Goal: Information Seeking & Learning: Learn about a topic

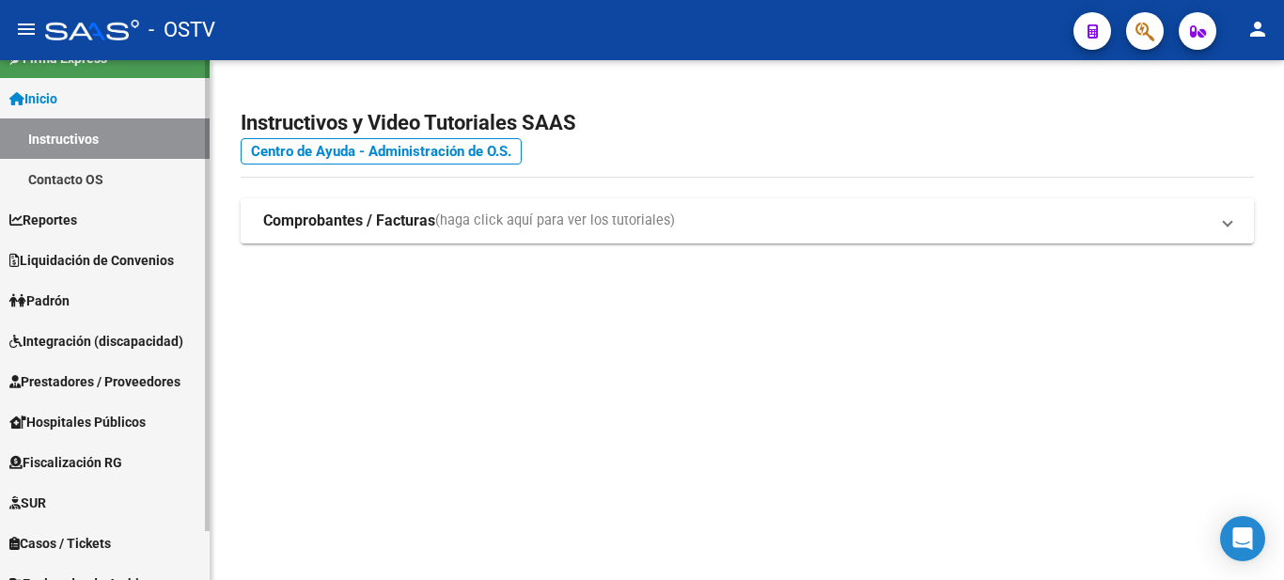
scroll to position [54, 0]
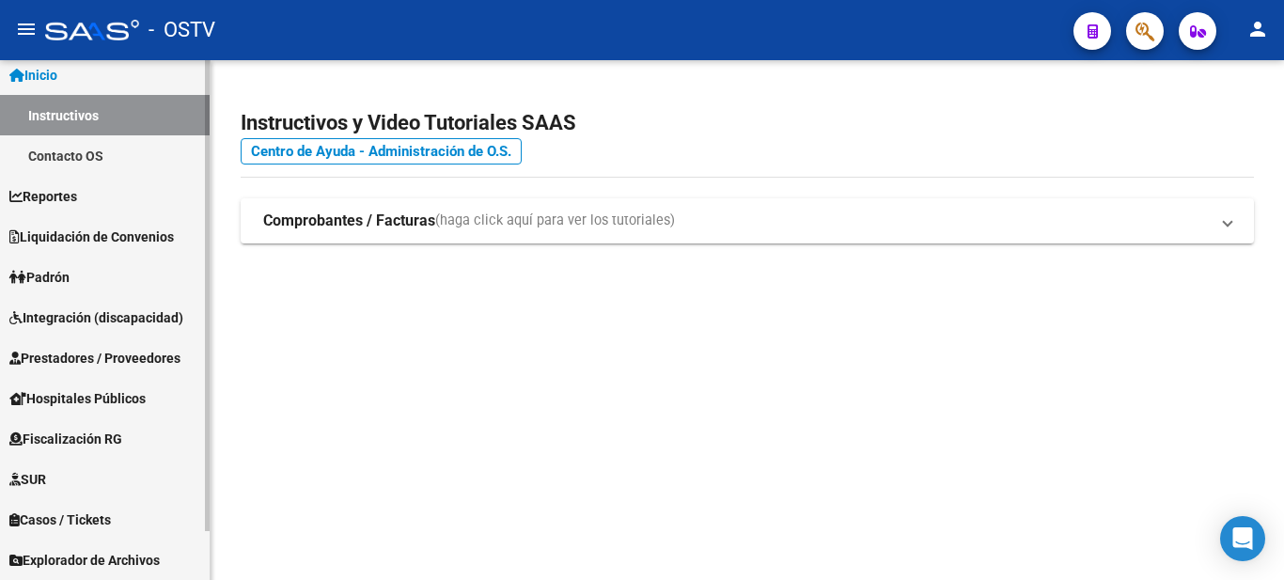
click at [109, 360] on span "Prestadores / Proveedores" at bounding box center [94, 358] width 171 height 21
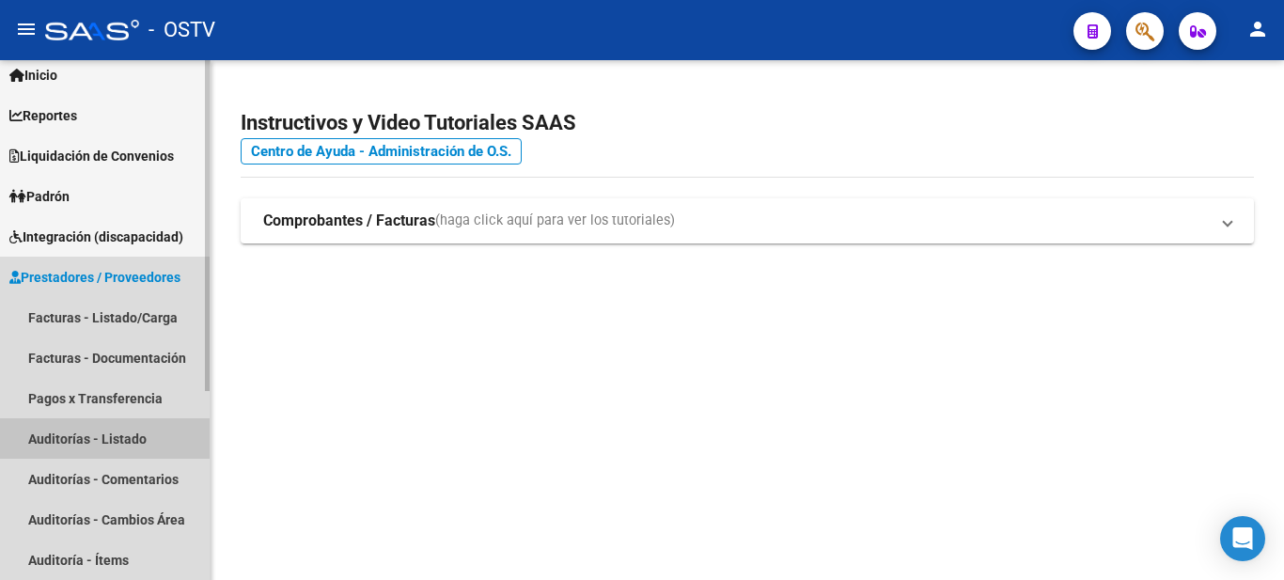
click at [128, 437] on link "Auditorías - Listado" at bounding box center [105, 438] width 210 height 40
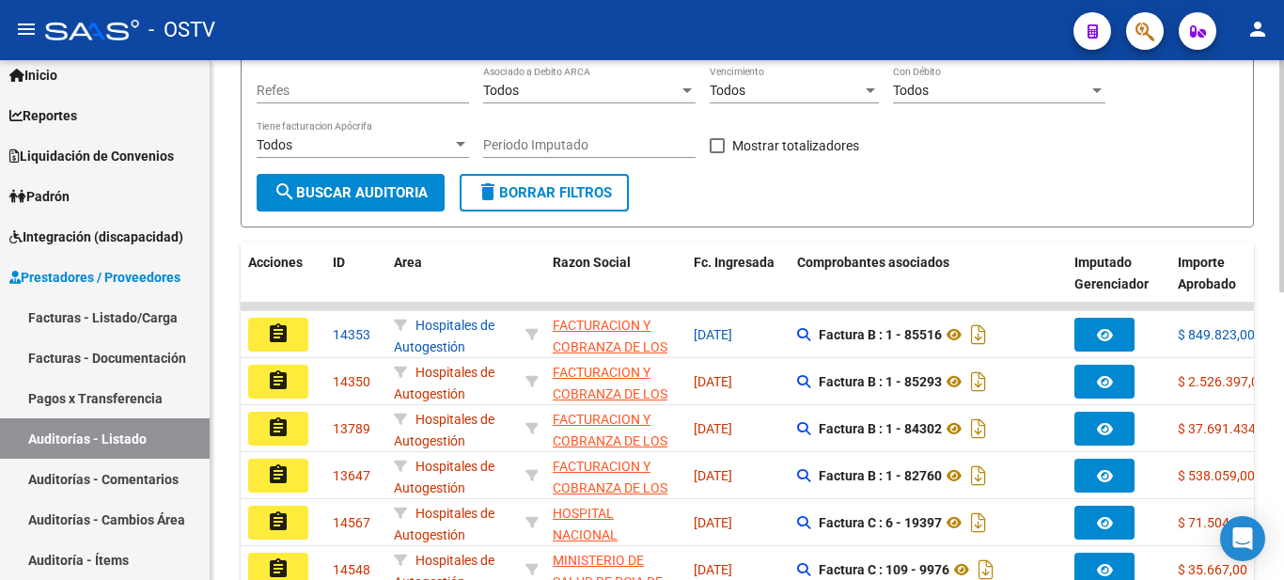
scroll to position [316, 0]
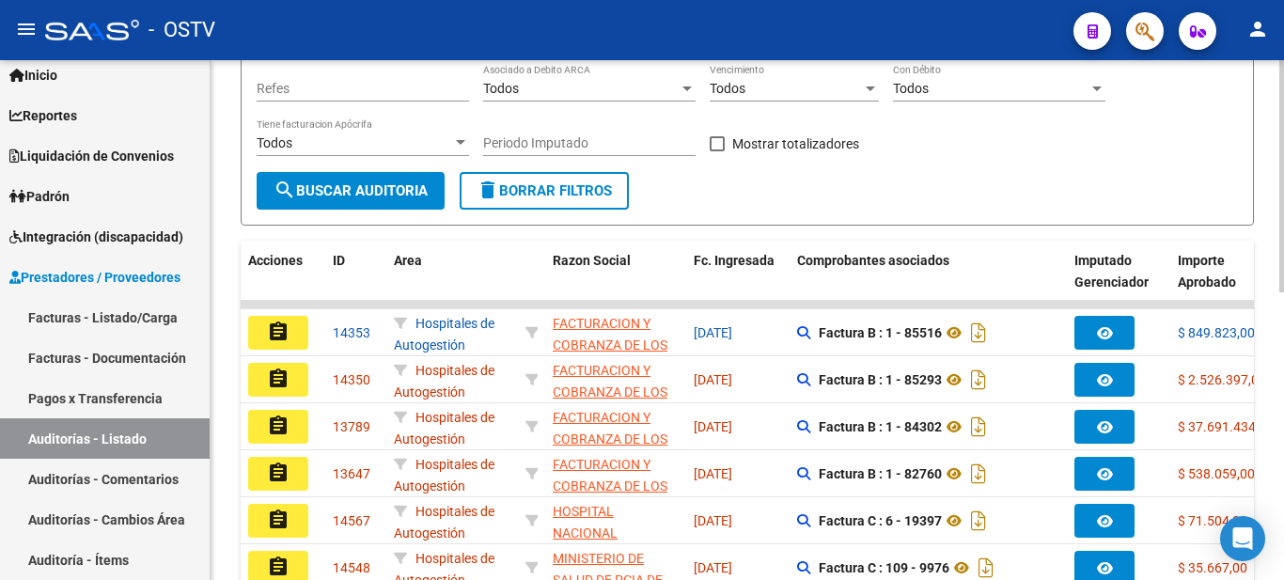
click at [1227, 303] on div "PRESTADORES -> Auditoría de Comprobantes / Prestaciones cloud_download Exportar…" at bounding box center [750, 318] width 1078 height 1149
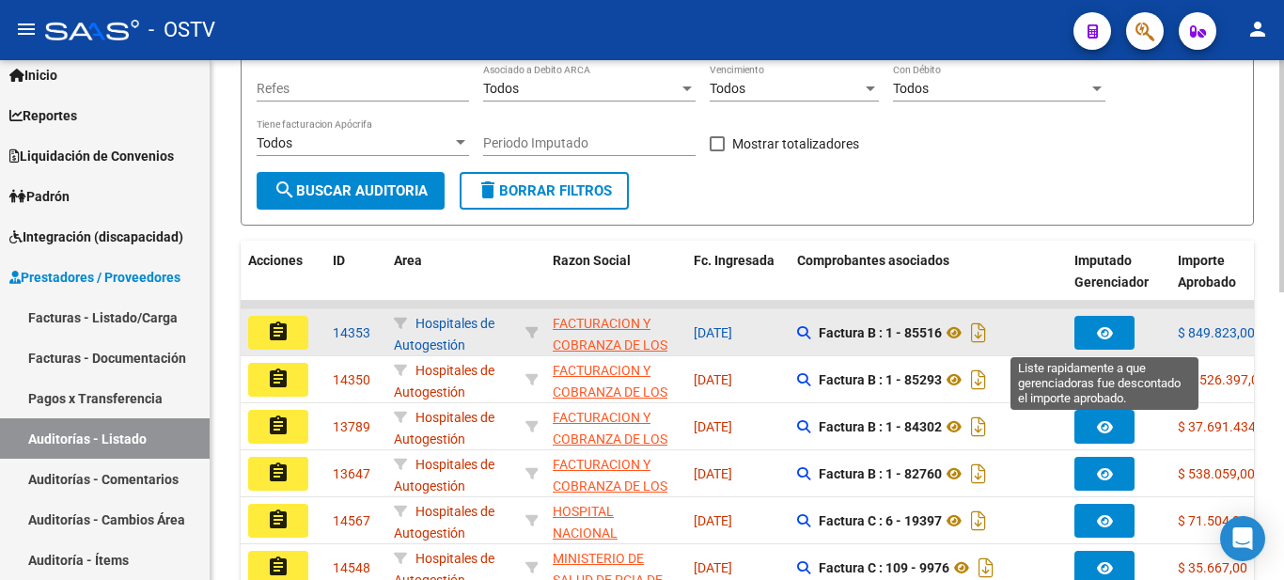
click at [1107, 333] on icon "button" at bounding box center [1105, 333] width 16 height 14
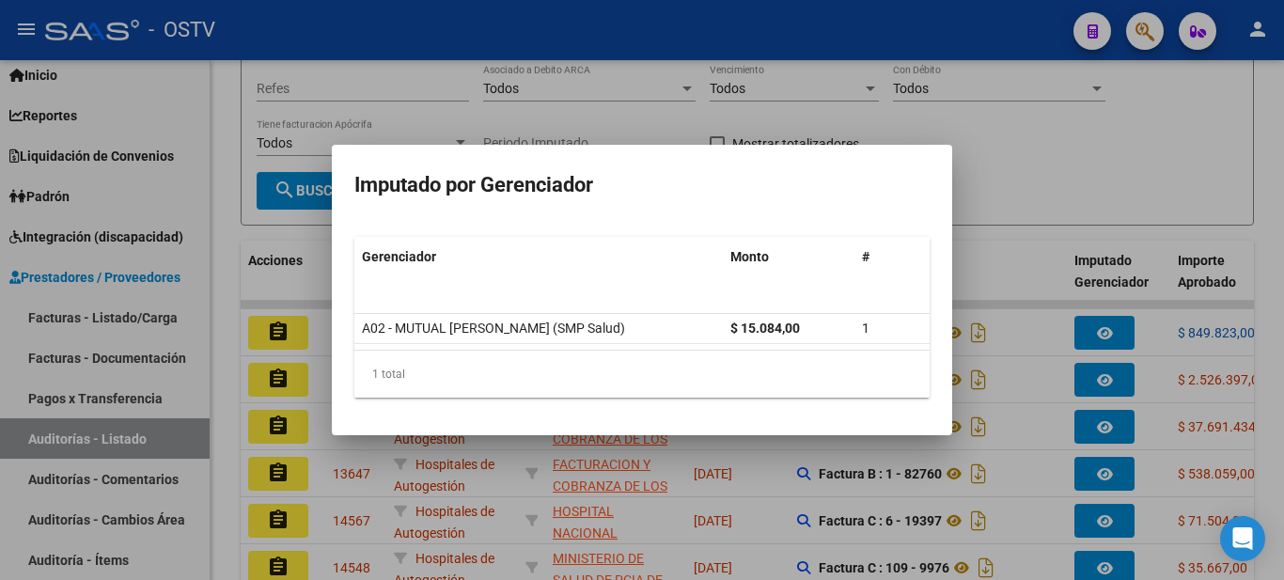
click at [1107, 379] on div at bounding box center [642, 290] width 1284 height 580
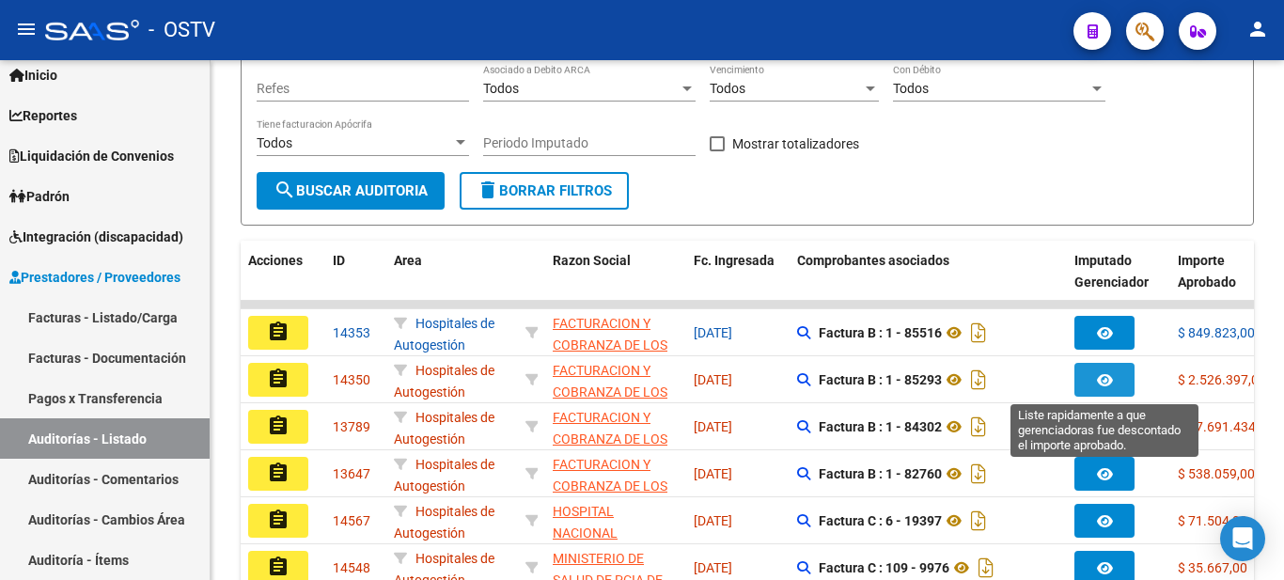
click at [1107, 379] on icon "button" at bounding box center [1105, 380] width 16 height 14
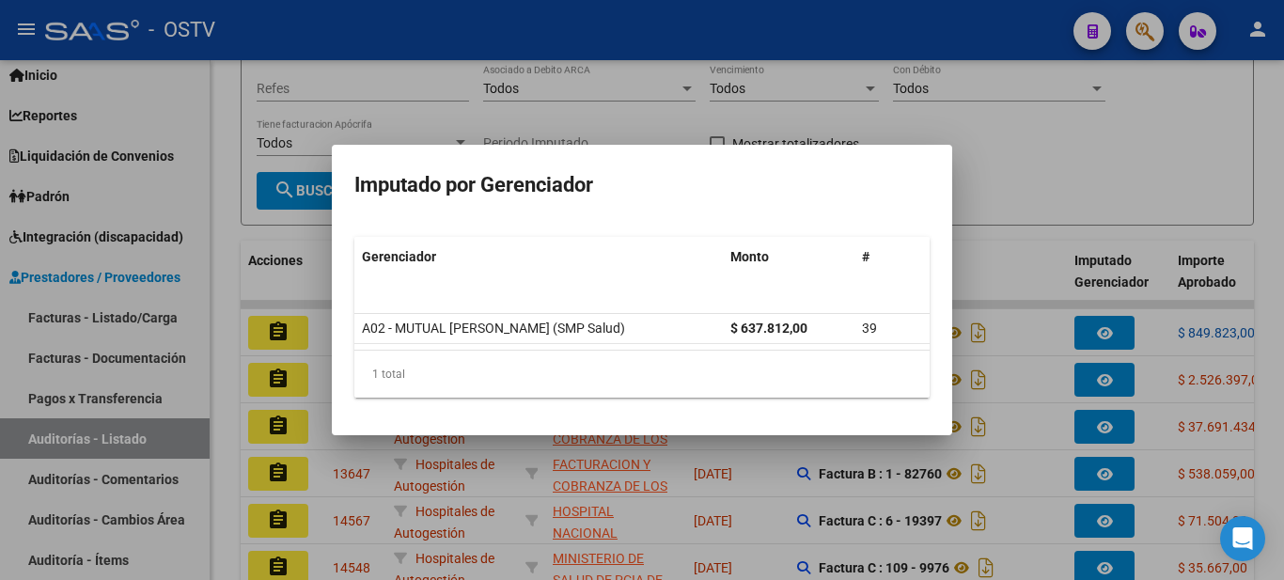
click at [1117, 428] on div at bounding box center [642, 290] width 1284 height 580
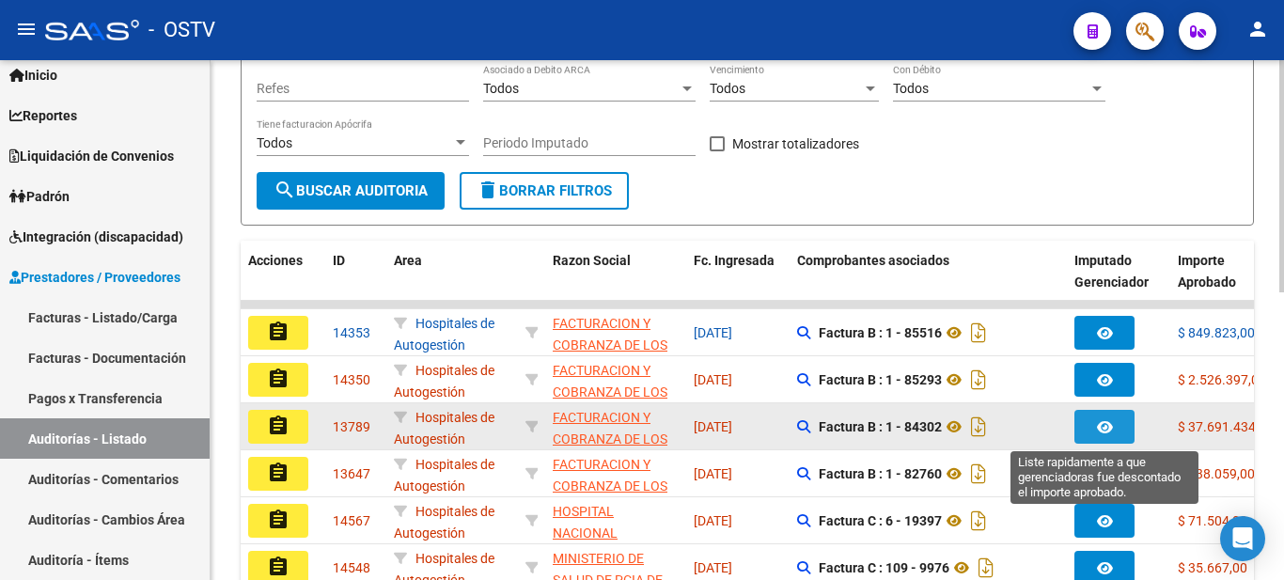
click at [1116, 427] on button "button" at bounding box center [1105, 427] width 60 height 34
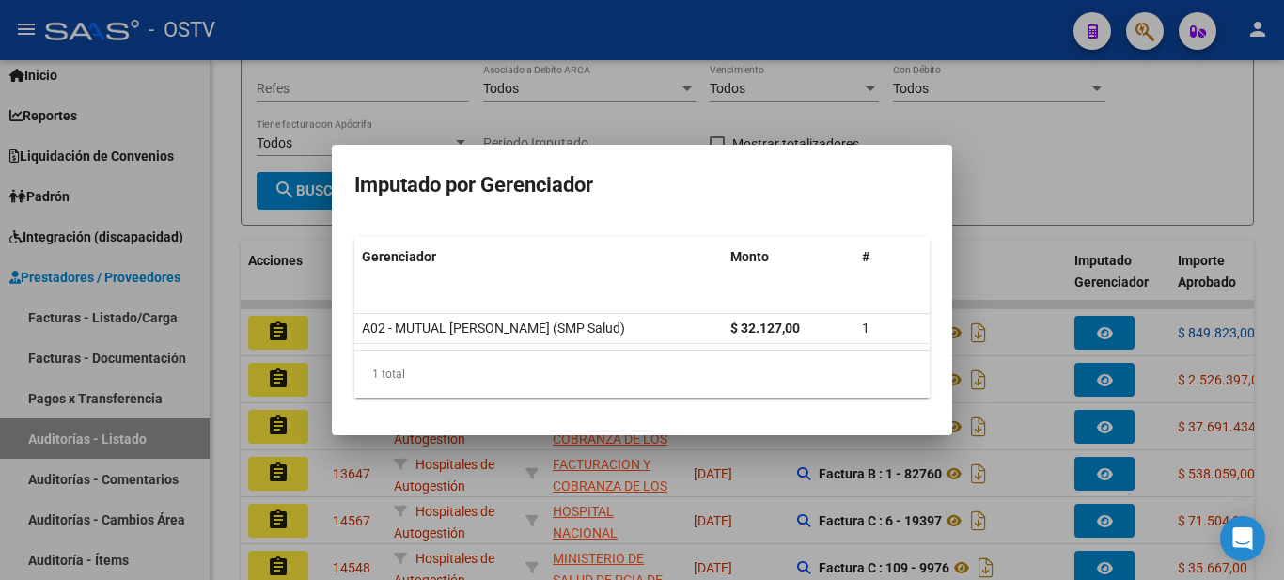
click at [1107, 473] on div at bounding box center [642, 290] width 1284 height 580
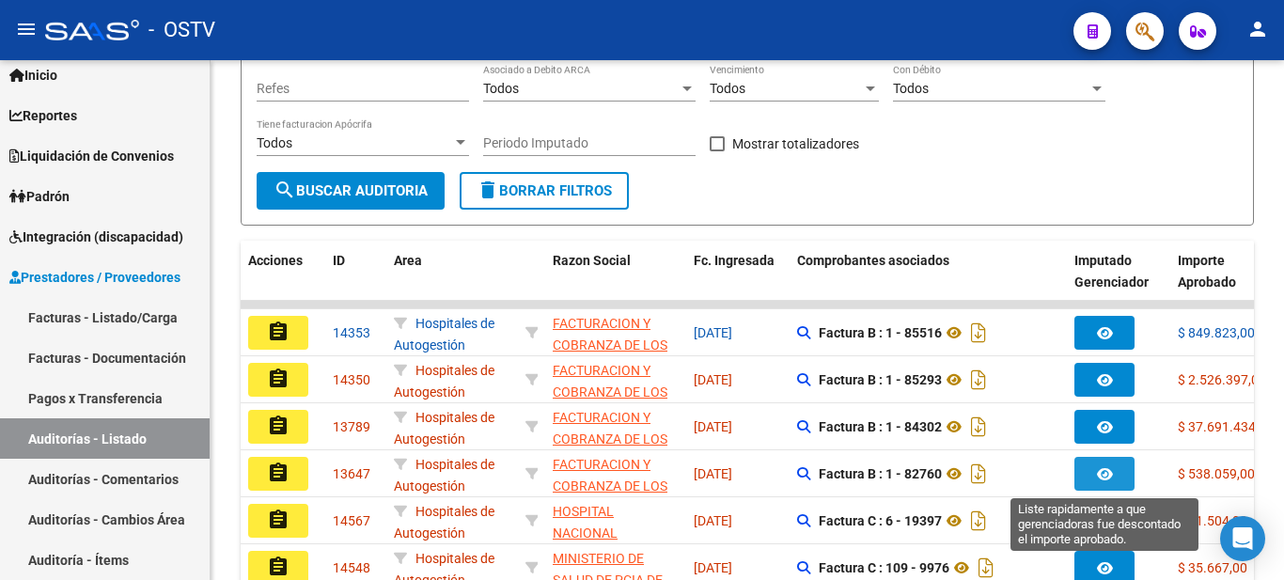
click at [1107, 473] on icon "button" at bounding box center [1105, 474] width 16 height 14
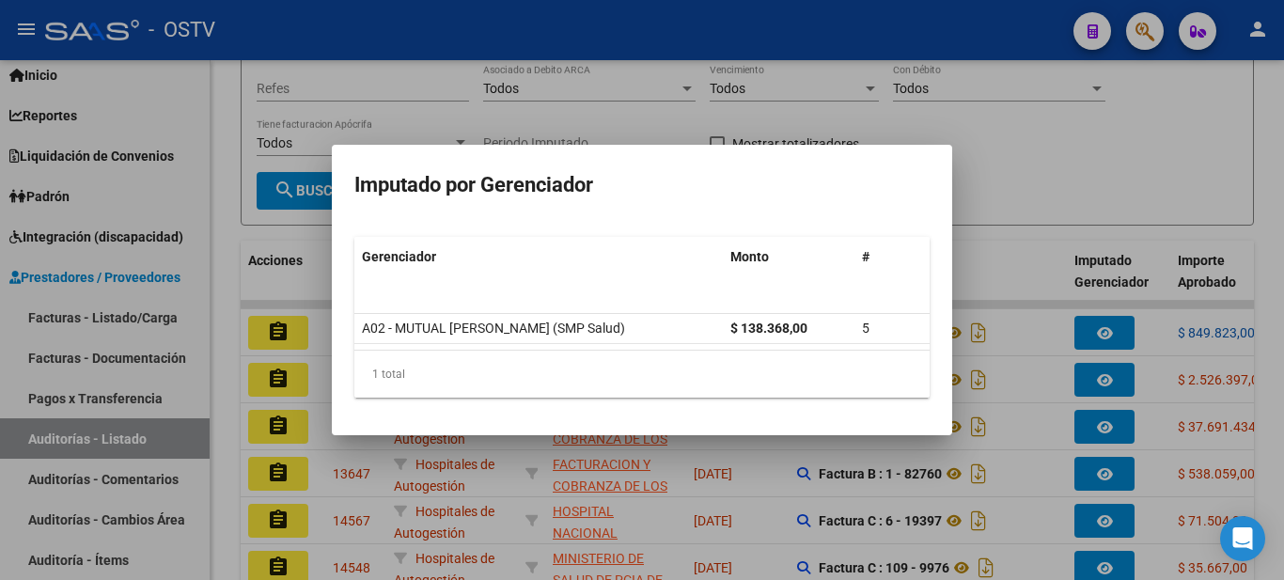
click at [1085, 165] on div at bounding box center [642, 290] width 1284 height 580
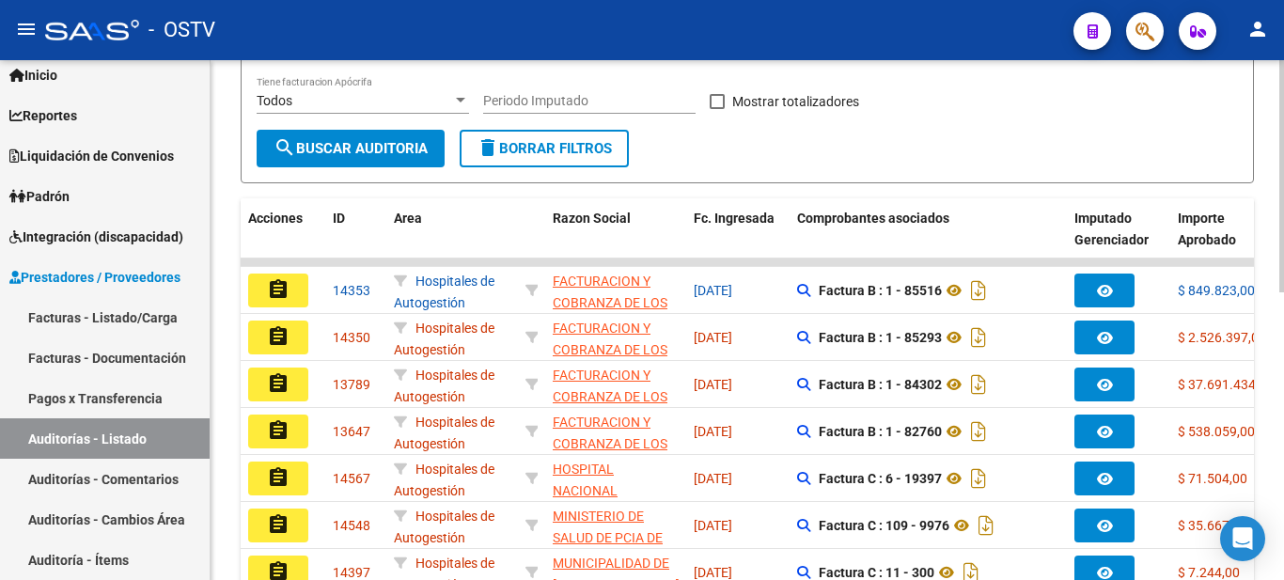
scroll to position [436, 0]
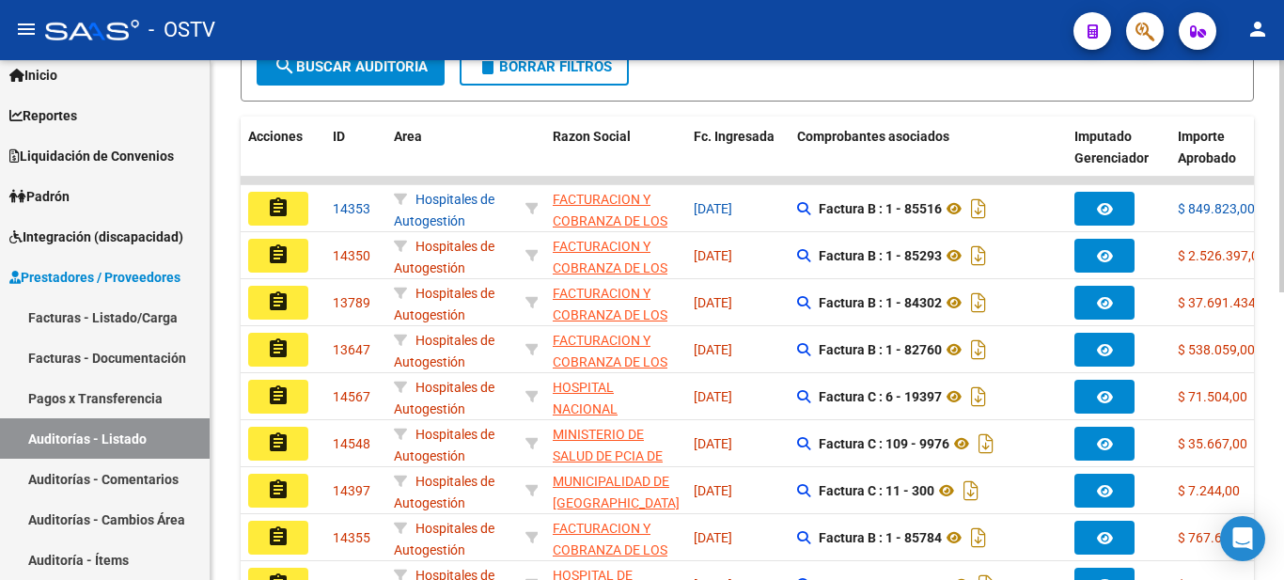
click at [1283, 280] on div at bounding box center [1282, 377] width 5 height 232
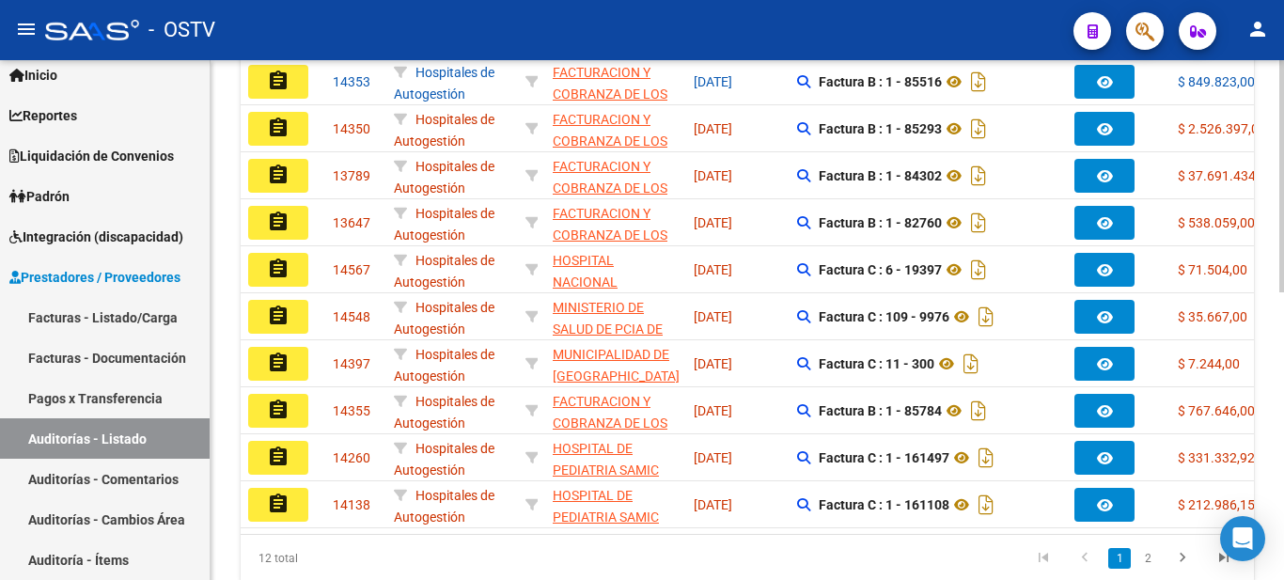
scroll to position [571, 0]
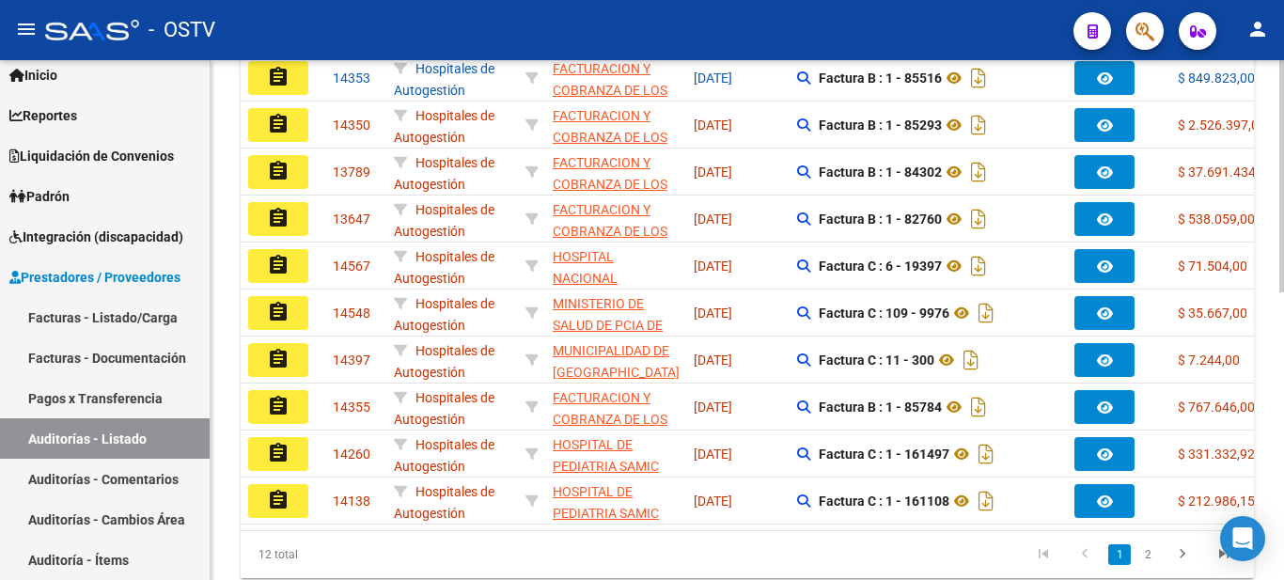
click at [1283, 342] on div at bounding box center [1282, 438] width 5 height 232
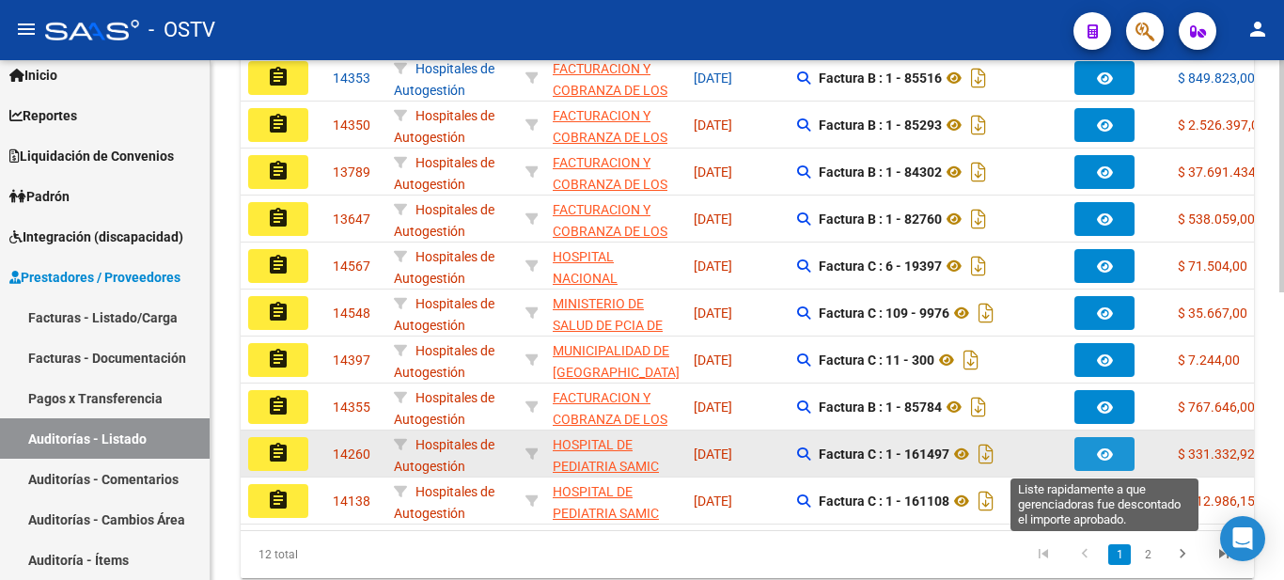
click at [1097, 451] on icon "button" at bounding box center [1105, 455] width 16 height 14
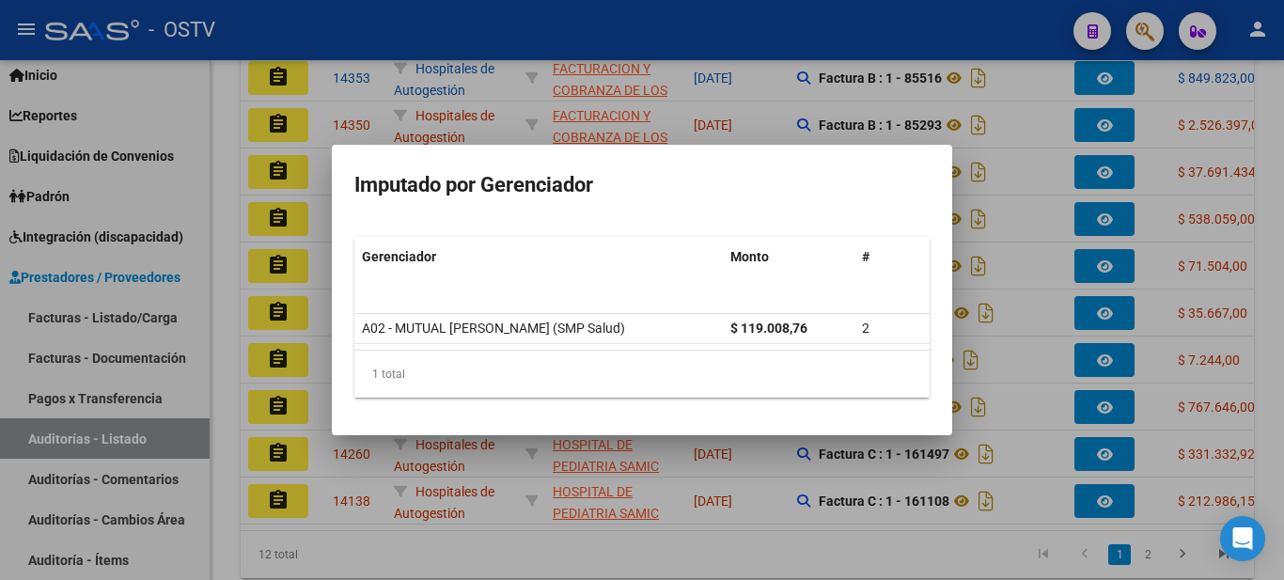
click at [1276, 151] on div at bounding box center [642, 290] width 1284 height 580
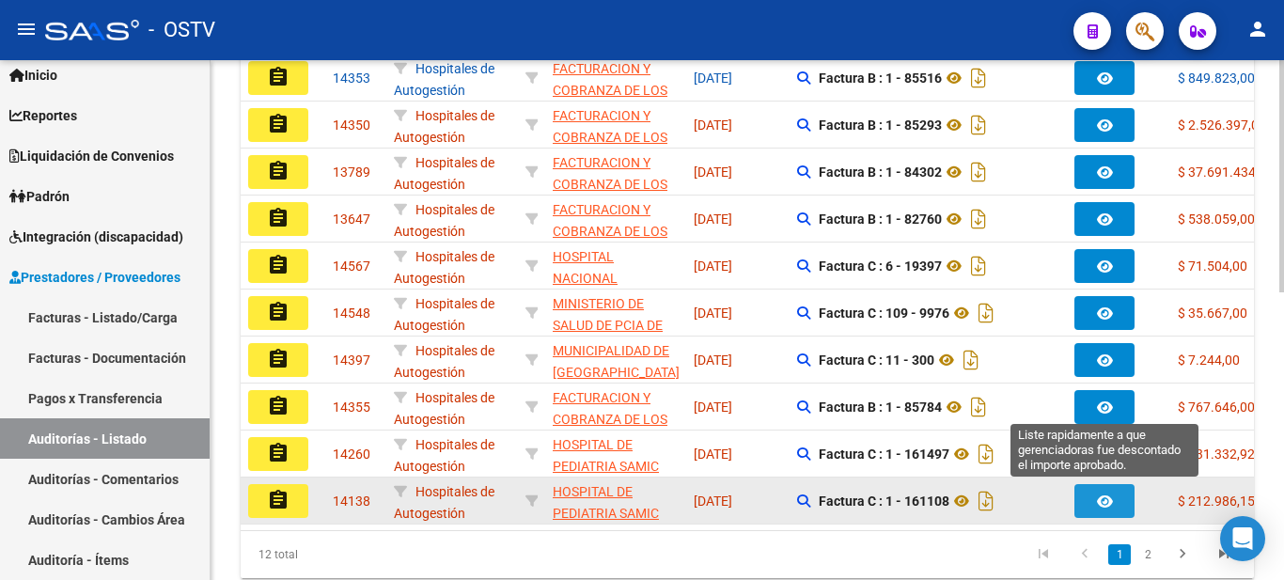
click at [1124, 504] on button "button" at bounding box center [1105, 501] width 60 height 34
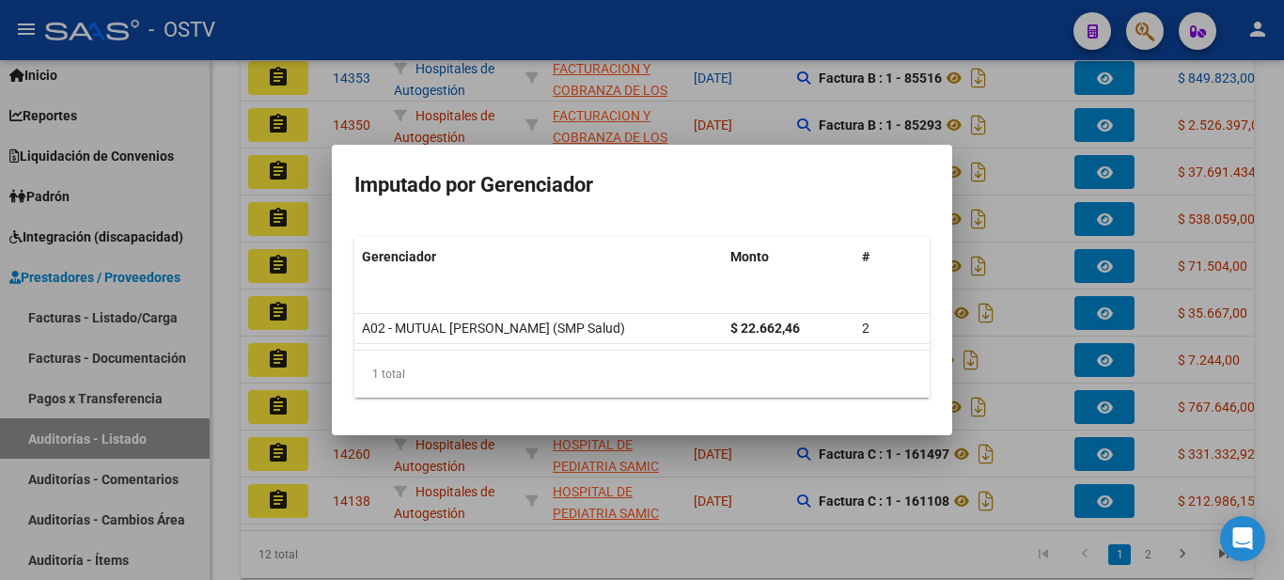
click at [1097, 73] on div at bounding box center [642, 290] width 1284 height 580
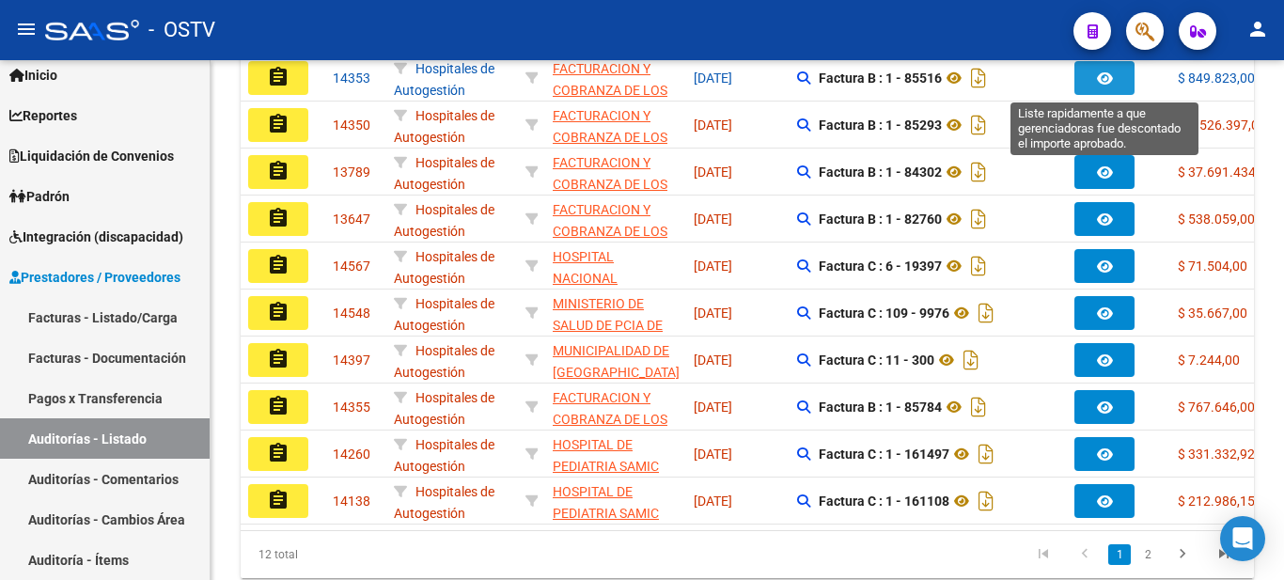
click at [1097, 73] on icon "button" at bounding box center [1105, 78] width 16 height 14
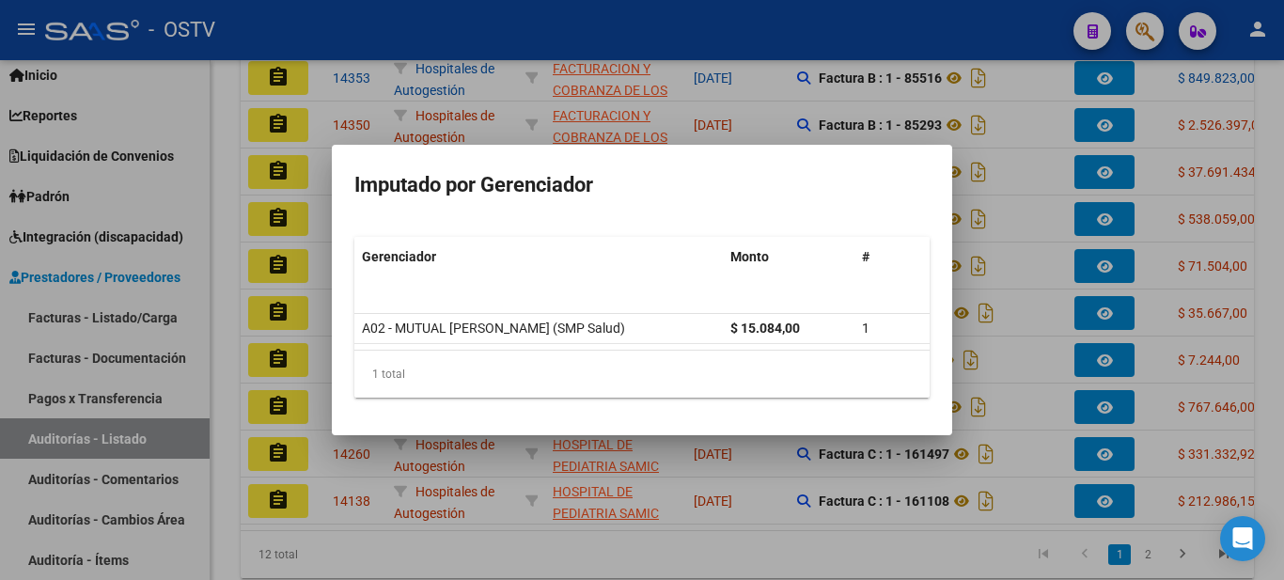
click at [1108, 120] on div at bounding box center [642, 290] width 1284 height 580
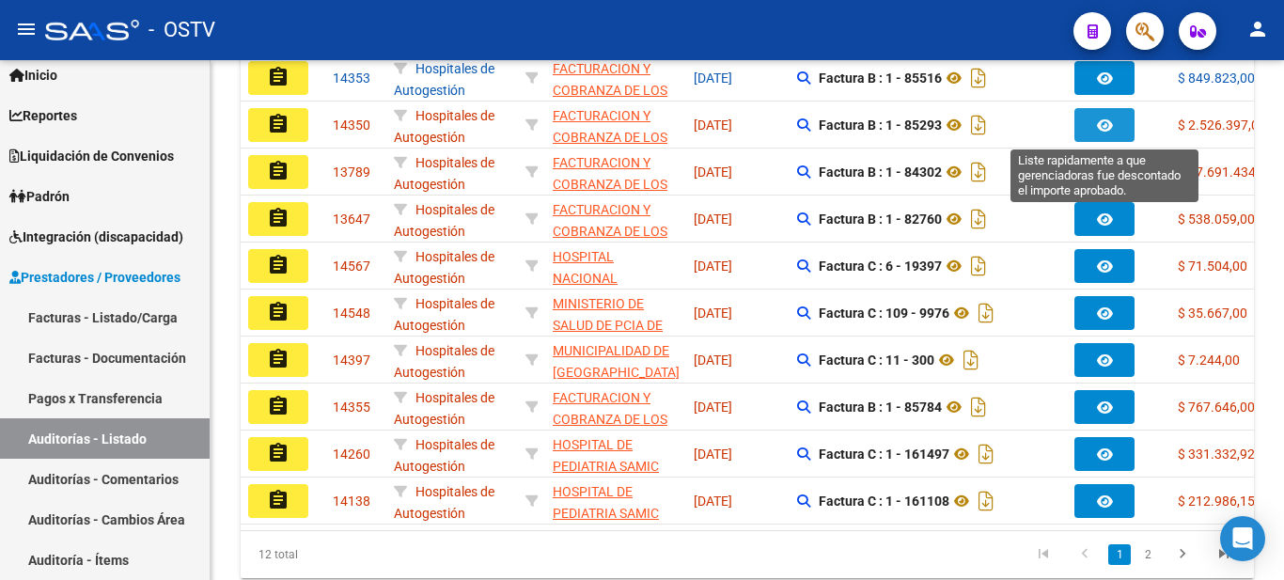
click at [1108, 120] on icon "button" at bounding box center [1105, 125] width 16 height 14
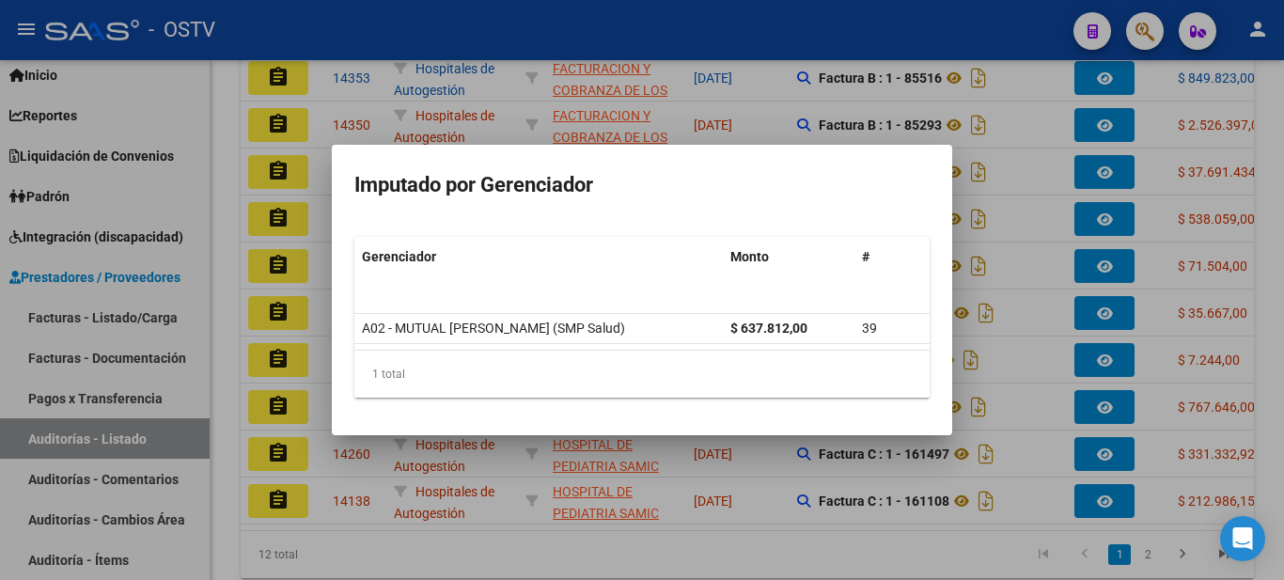
click at [1123, 121] on div at bounding box center [642, 290] width 1284 height 580
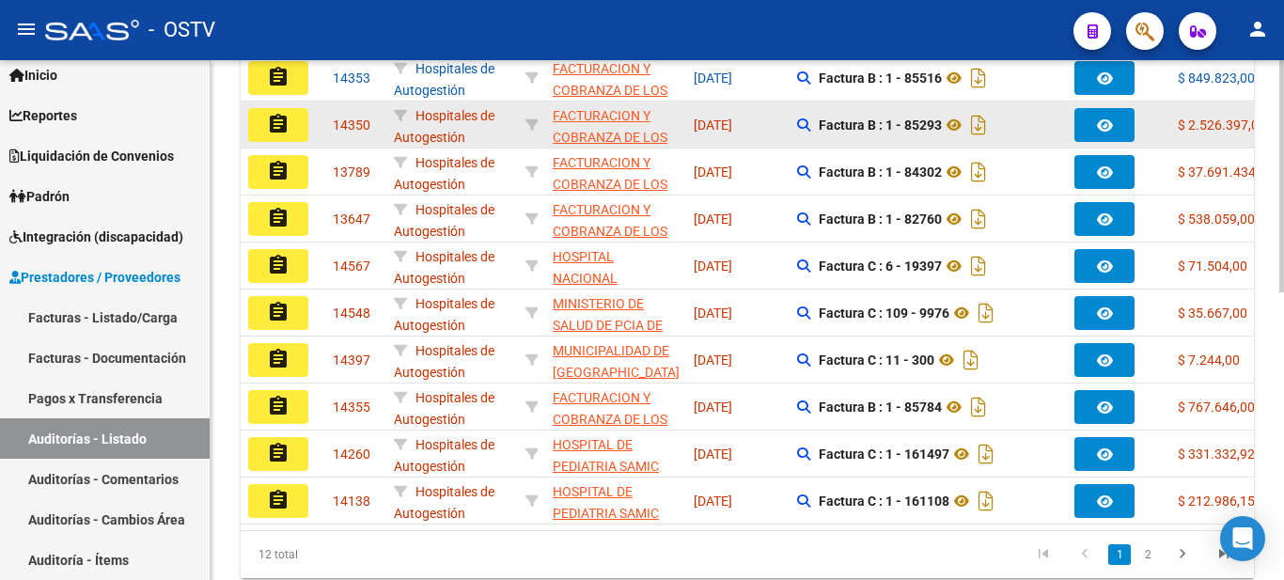
click at [275, 122] on mat-icon "assignment" at bounding box center [278, 124] width 23 height 23
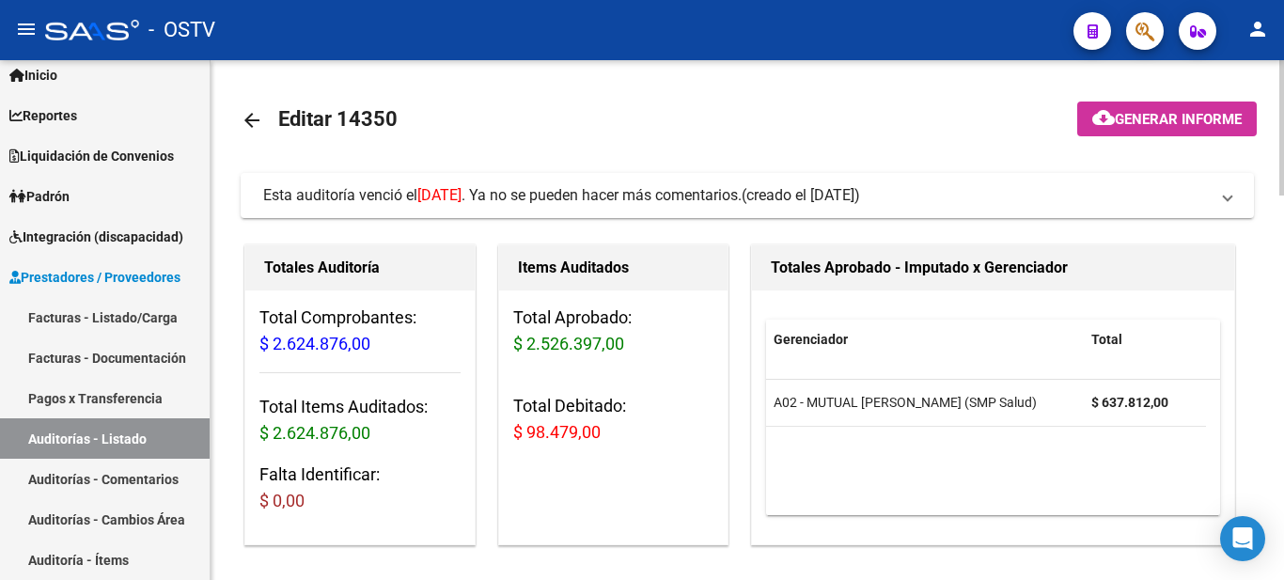
drag, startPoint x: 1279, startPoint y: 103, endPoint x: 1279, endPoint y: 182, distance: 79.0
click at [964, 118] on mat-toolbar-row "arrow_back Editar 14350" at bounding box center [636, 120] width 791 height 60
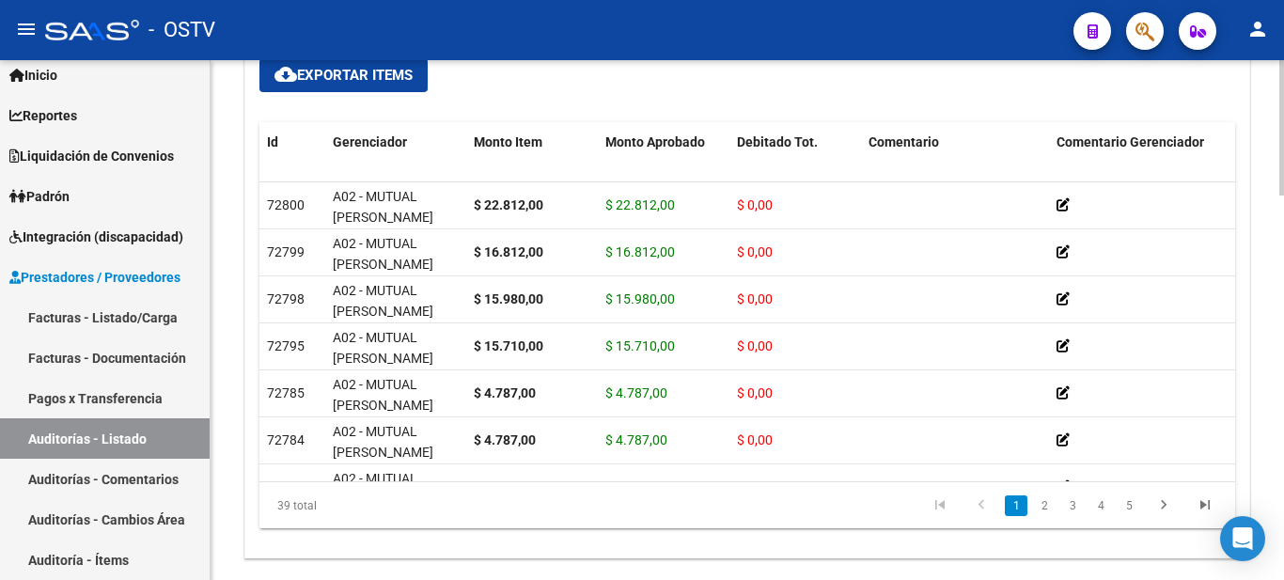
scroll to position [1381, 0]
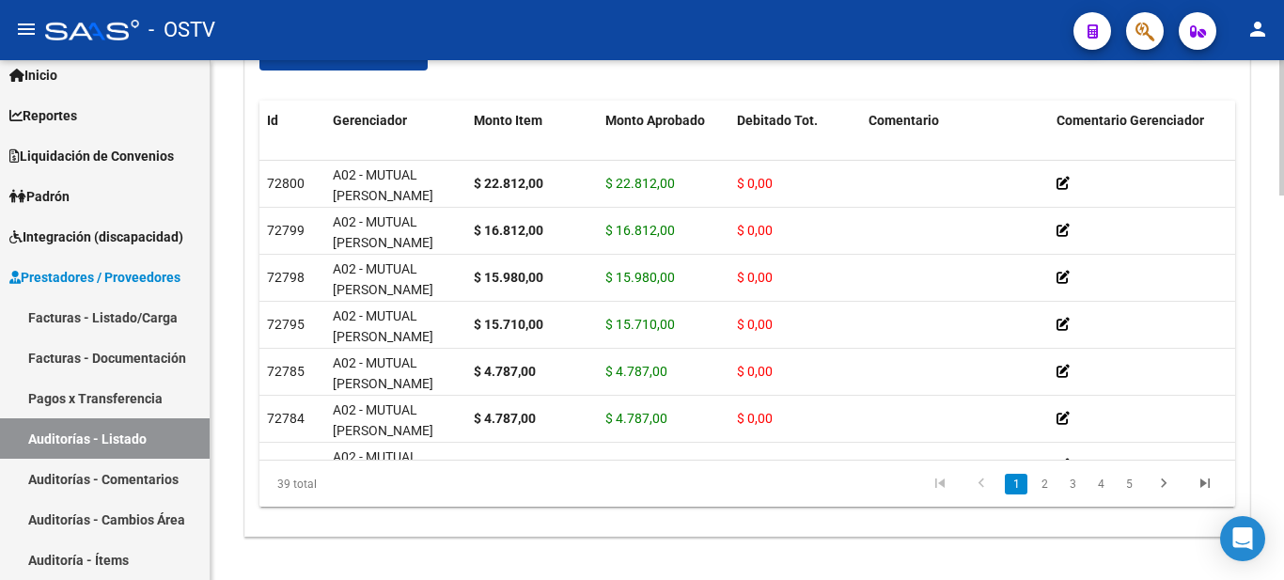
click at [1283, 428] on div at bounding box center [1282, 488] width 5 height 135
click at [1049, 481] on link "2" at bounding box center [1044, 484] width 23 height 21
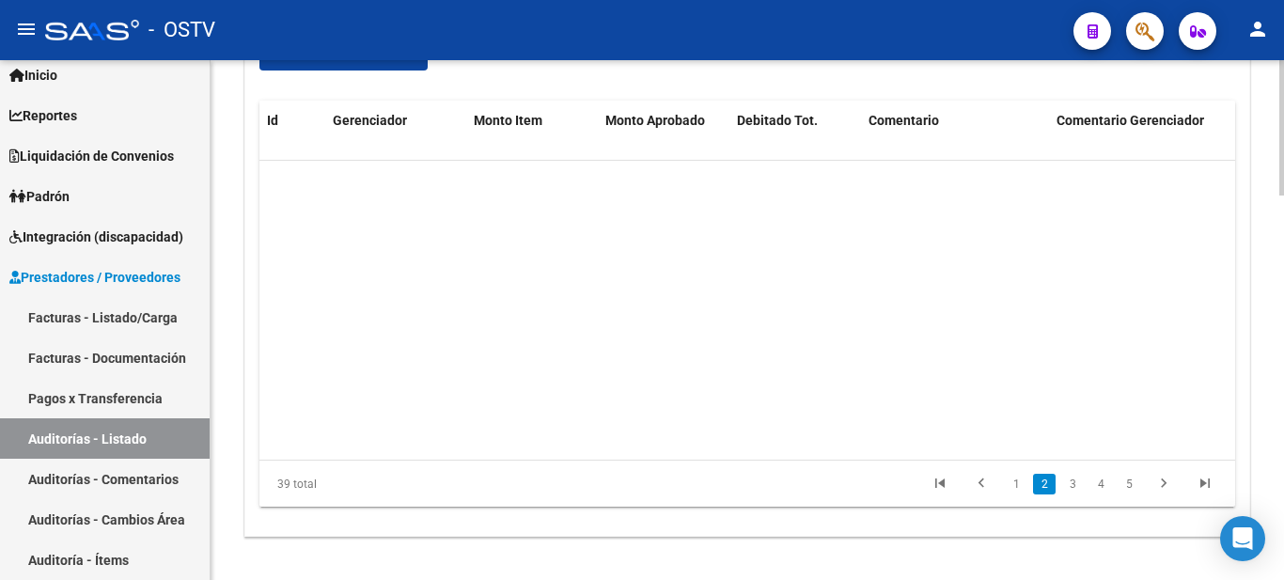
scroll to position [329, 0]
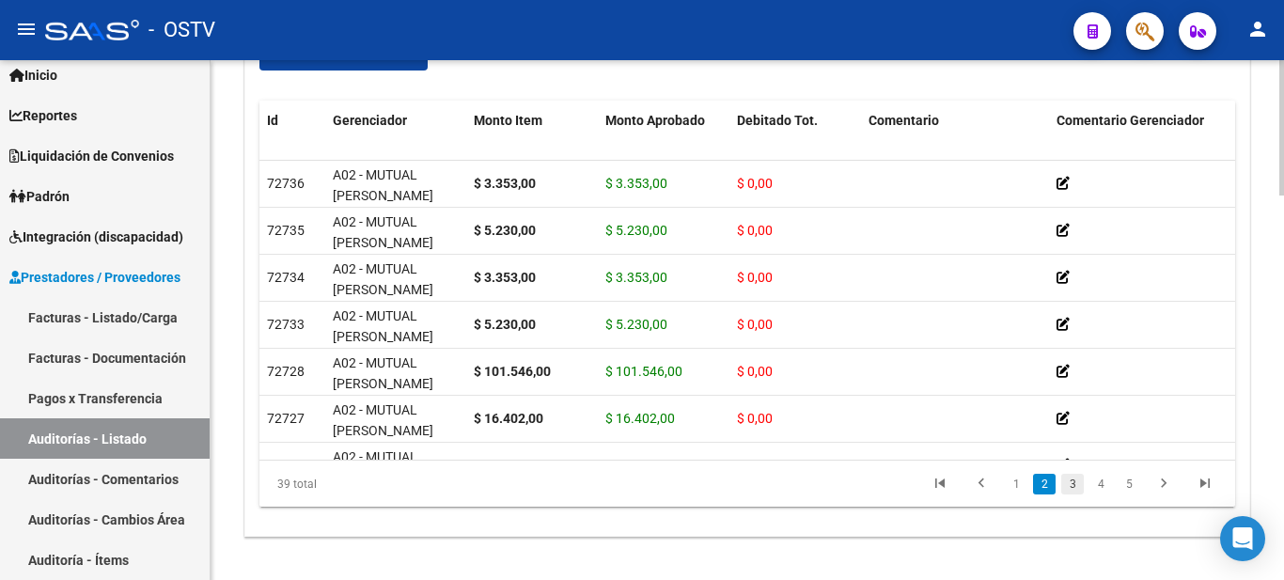
click at [1072, 483] on link "3" at bounding box center [1072, 484] width 23 height 21
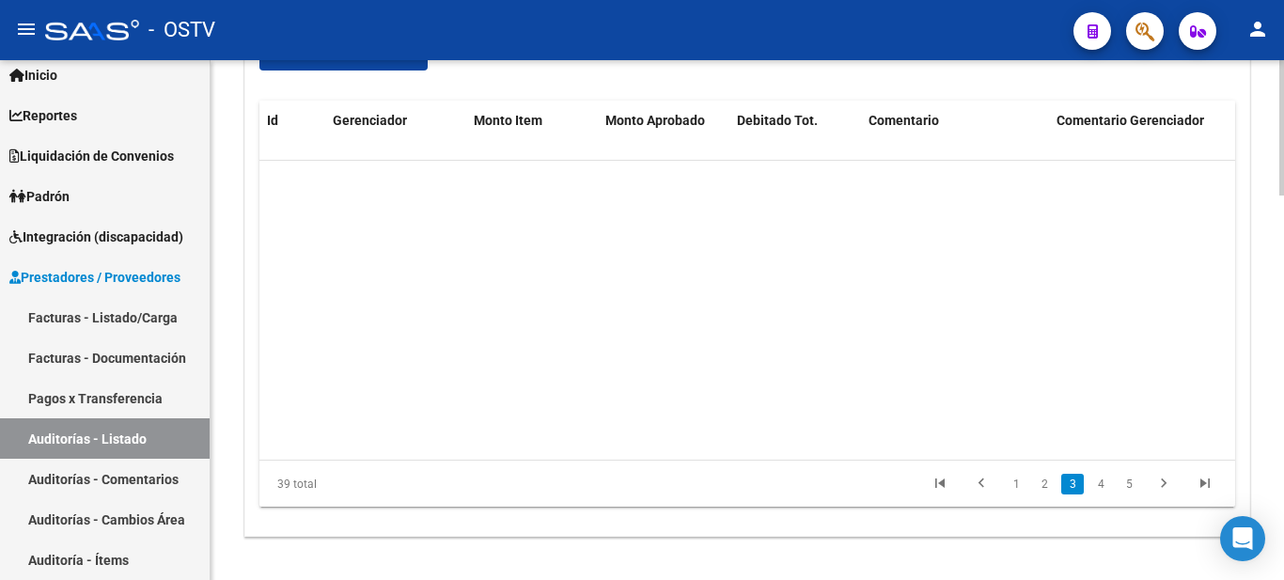
scroll to position [658, 0]
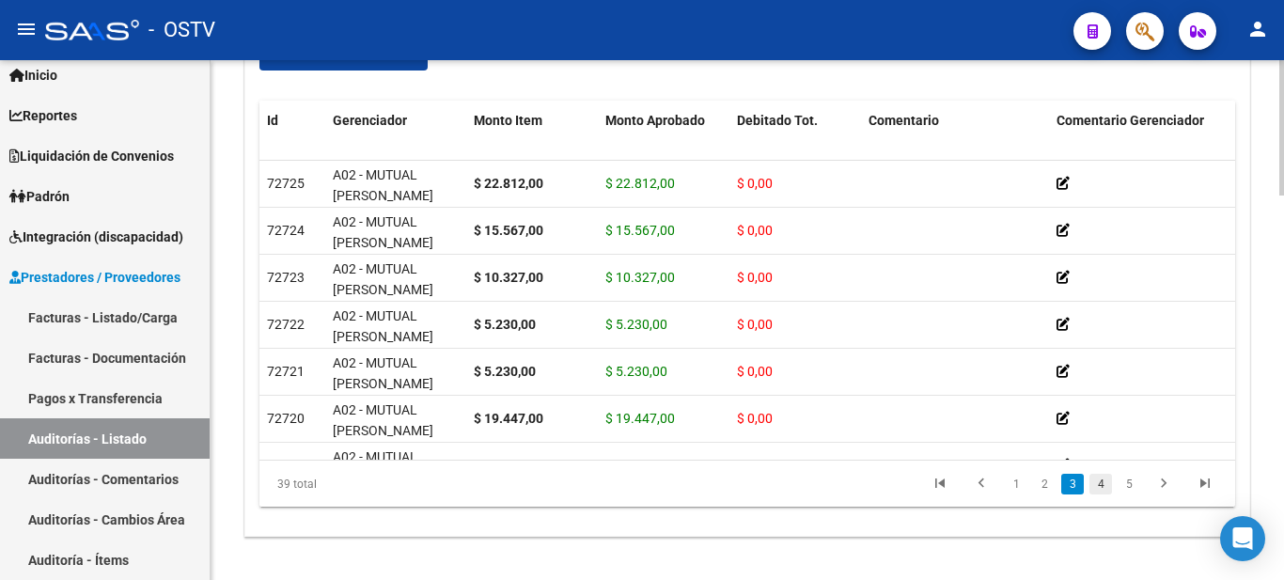
click at [1106, 487] on link "4" at bounding box center [1101, 484] width 23 height 21
click at [1131, 482] on link "6" at bounding box center [1129, 484] width 23 height 21
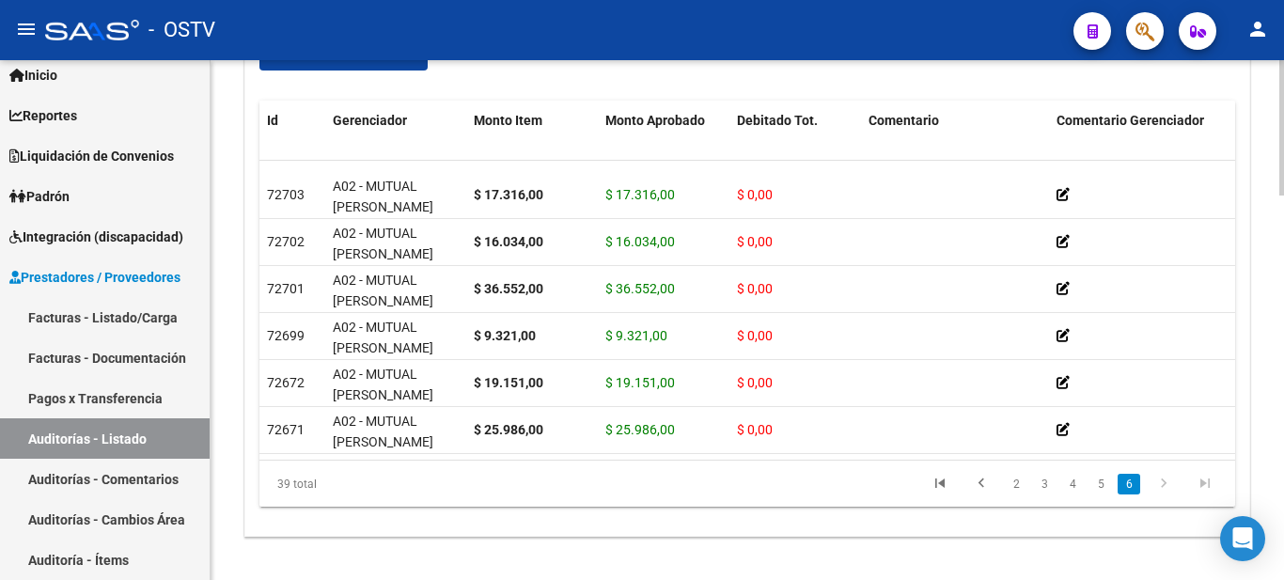
click at [1169, 484] on icon "go to next page" at bounding box center [1164, 486] width 24 height 23
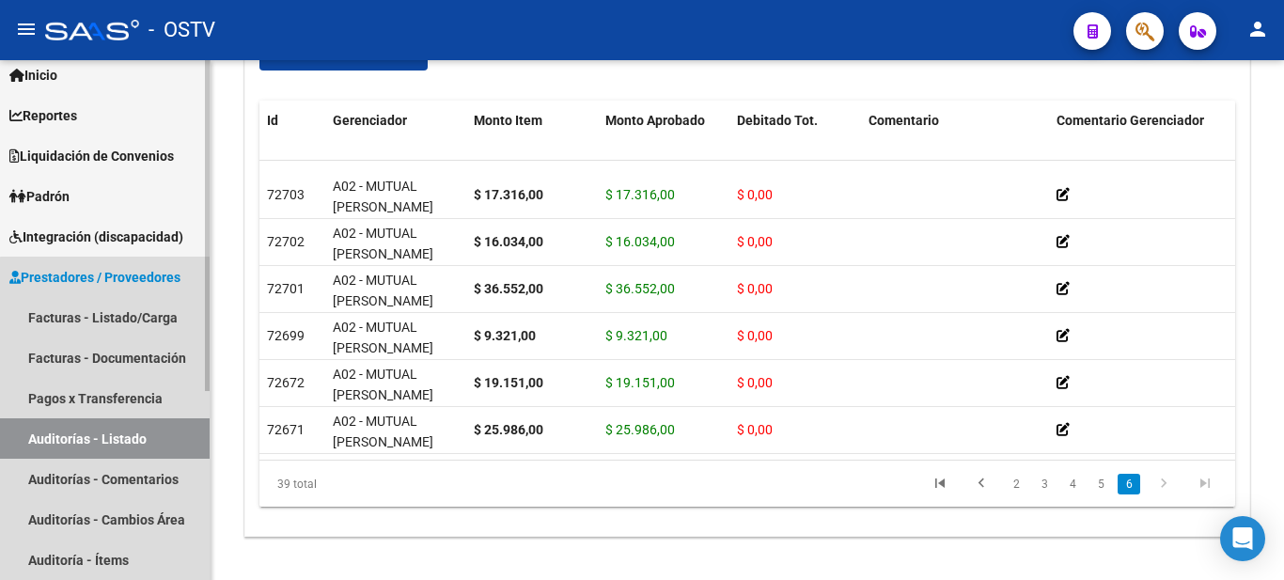
click at [118, 439] on link "Auditorías - Listado" at bounding box center [105, 438] width 210 height 40
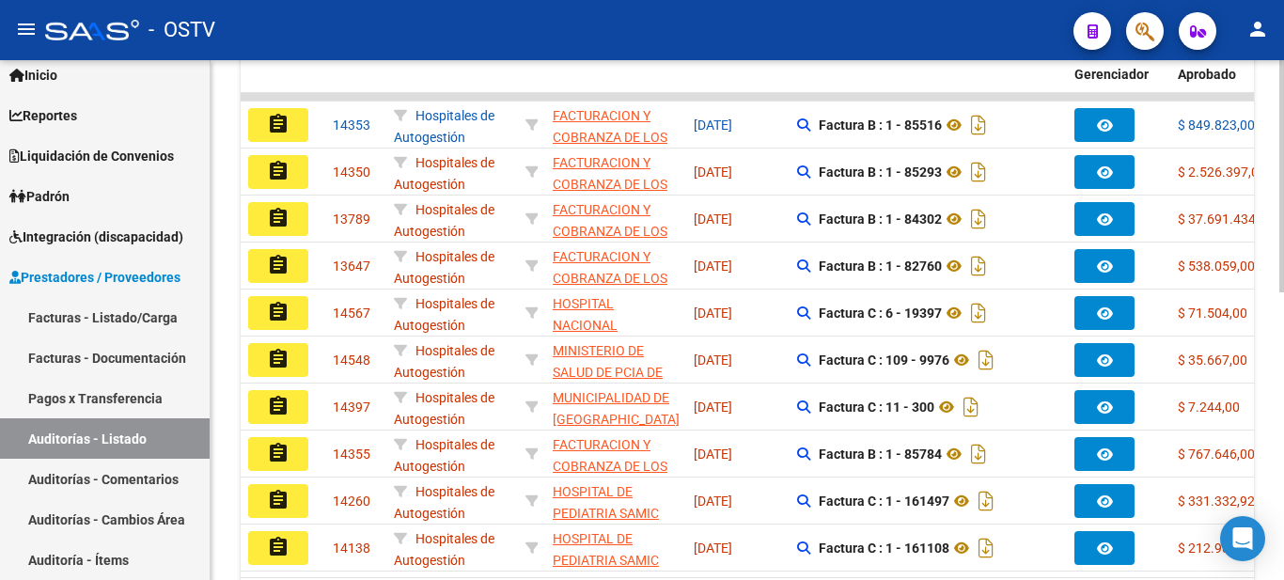
scroll to position [518, 0]
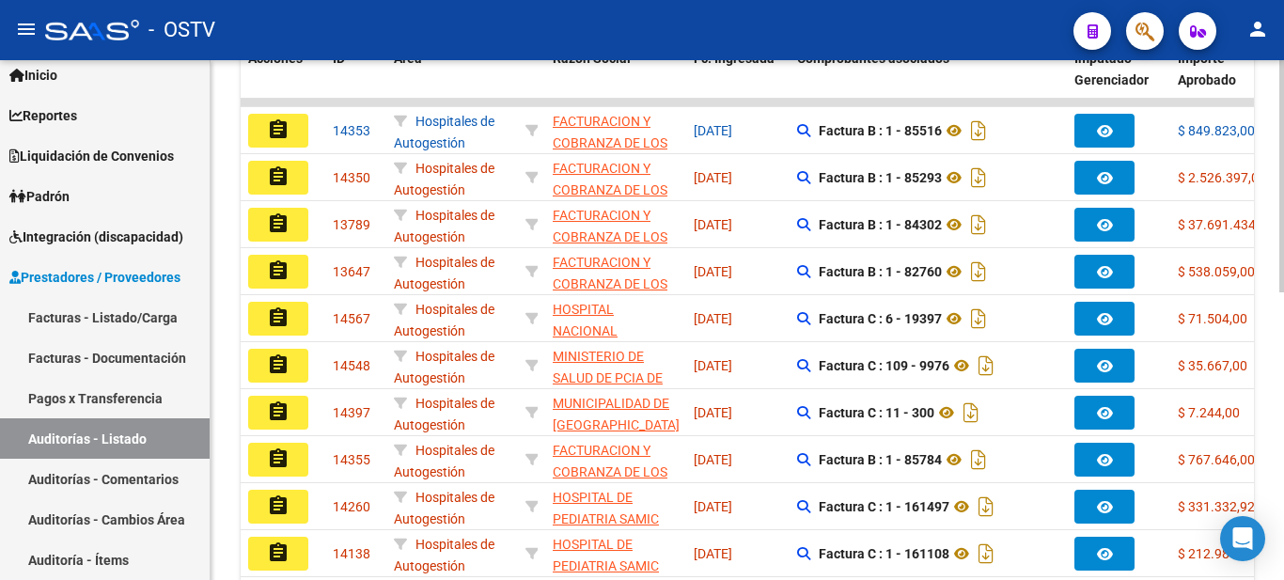
click at [1283, 360] on div at bounding box center [1282, 413] width 5 height 232
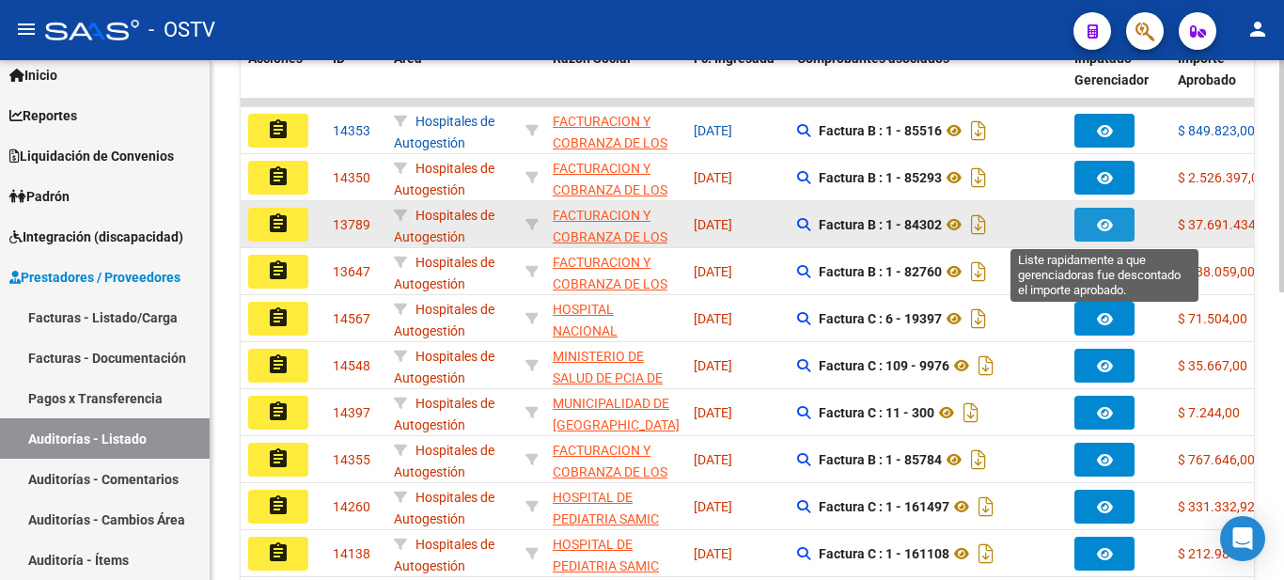
click at [1113, 226] on button "button" at bounding box center [1105, 225] width 60 height 34
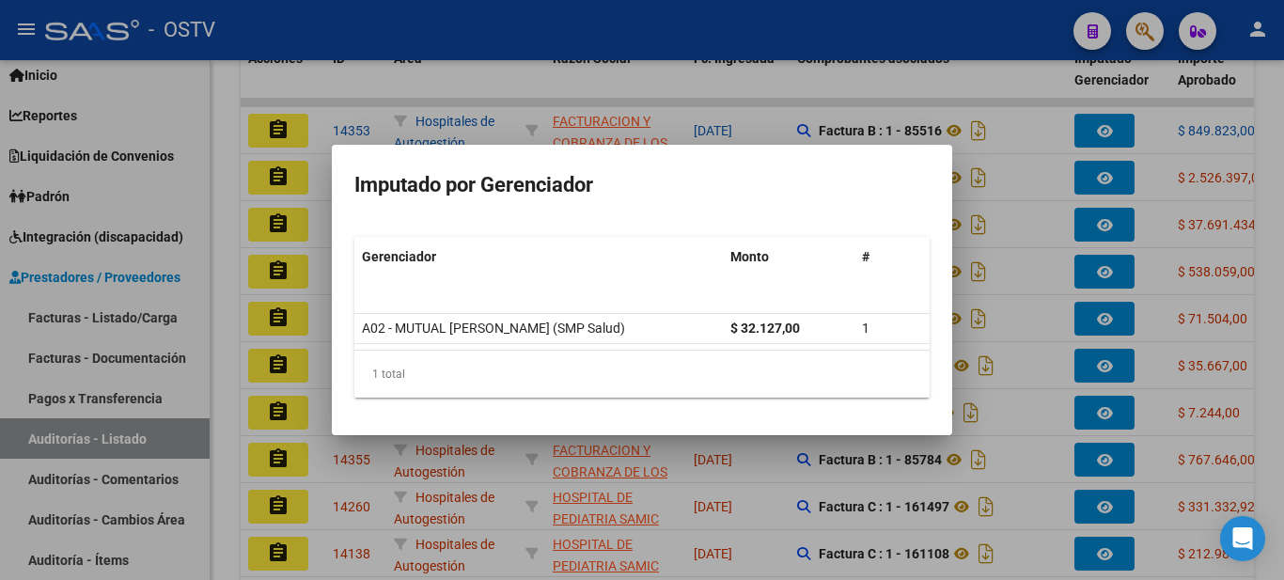
click at [991, 71] on div at bounding box center [642, 290] width 1284 height 580
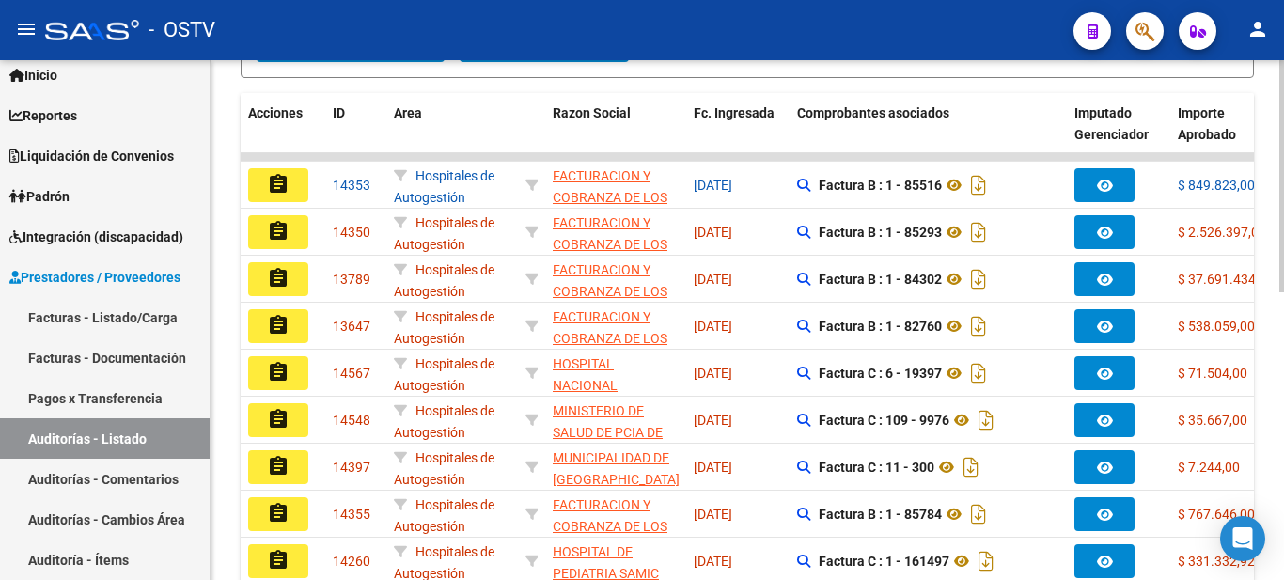
scroll to position [505, 0]
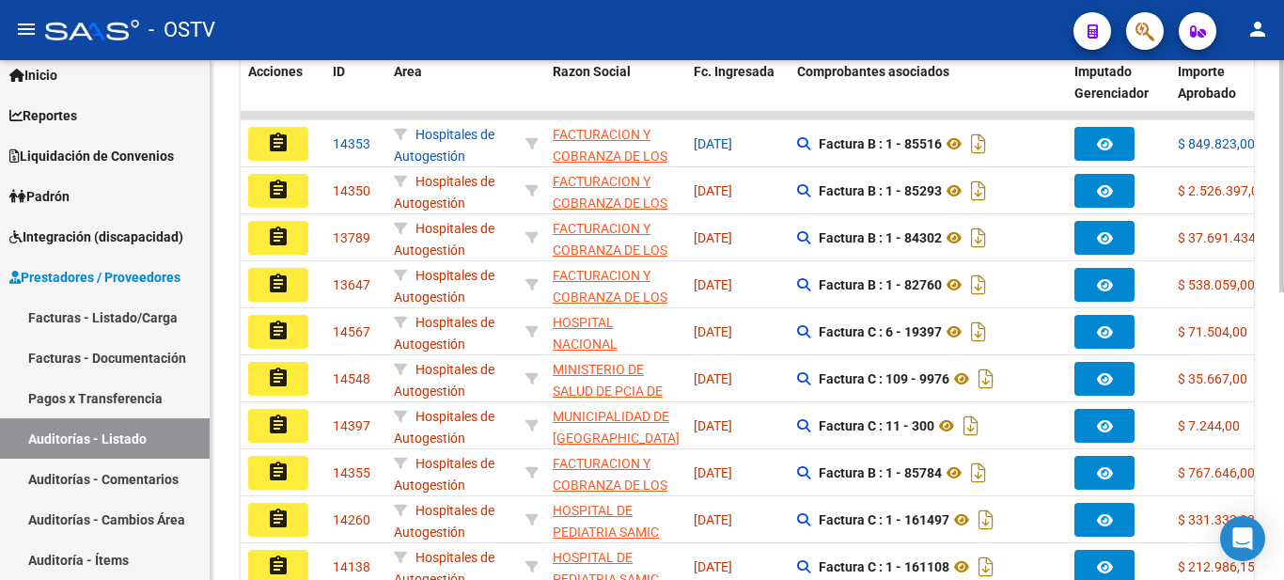
click at [1269, 358] on div "PRESTADORES -> Auditoría de Comprobantes / Prestaciones cloud_download Exportar…" at bounding box center [750, 129] width 1078 height 1149
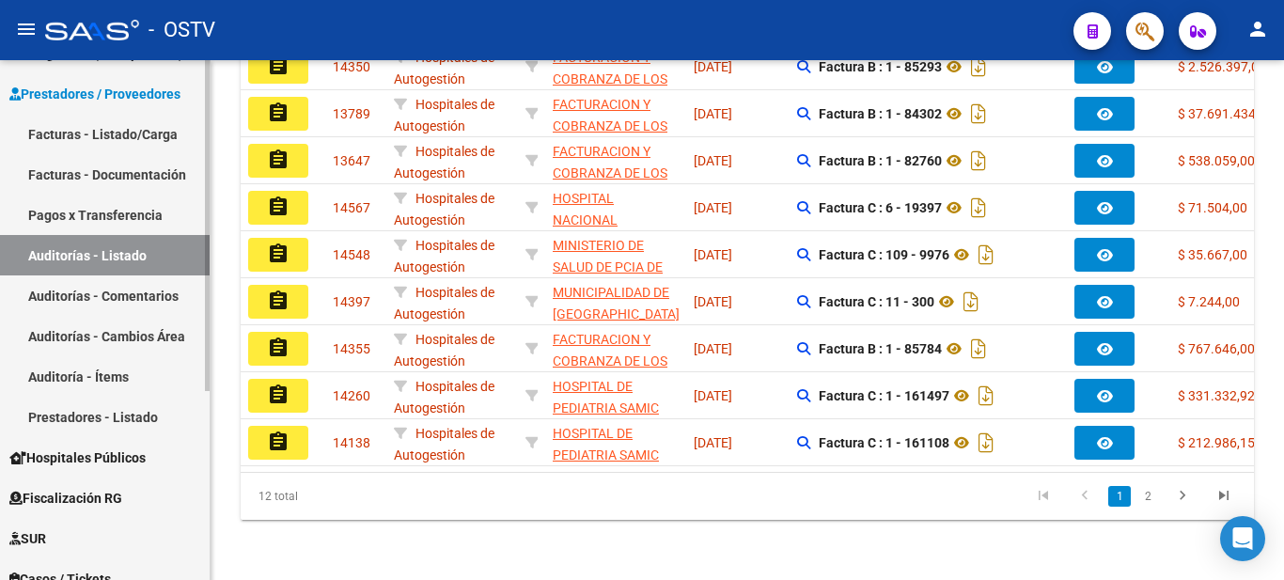
scroll to position [296, 0]
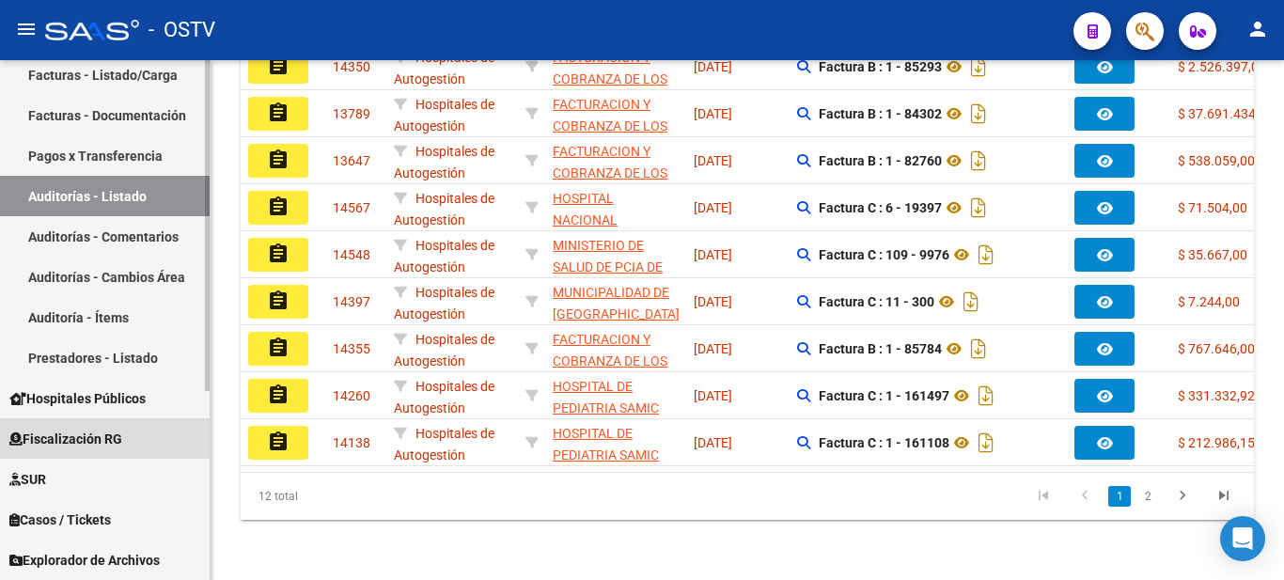
click at [87, 441] on span "Fiscalización RG" at bounding box center [65, 439] width 113 height 21
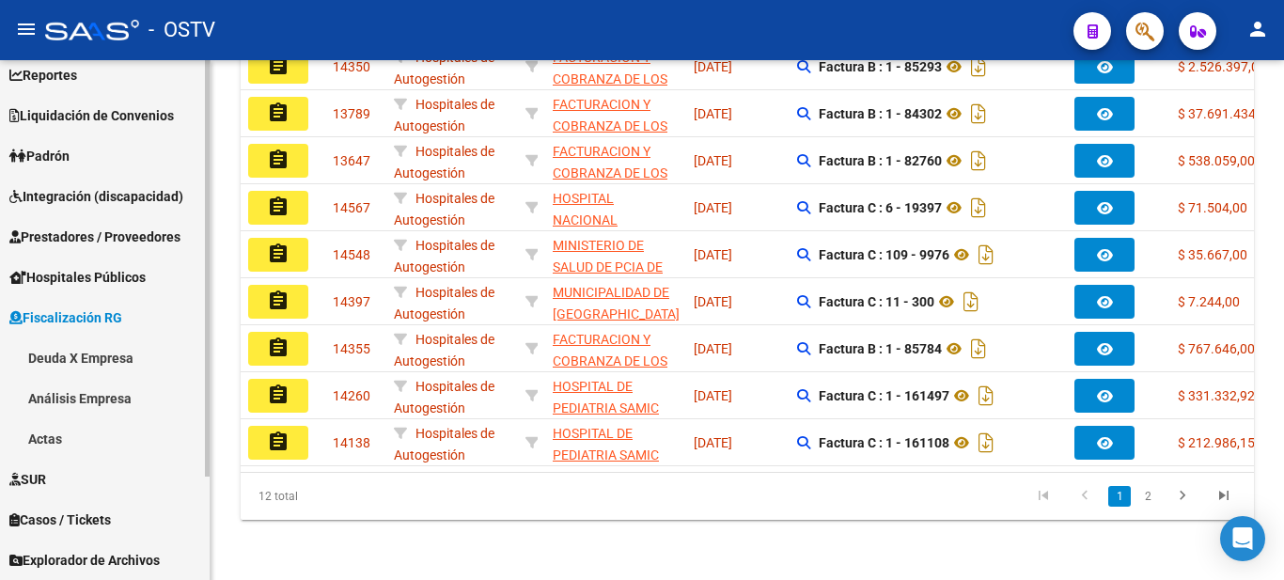
scroll to position [94, 0]
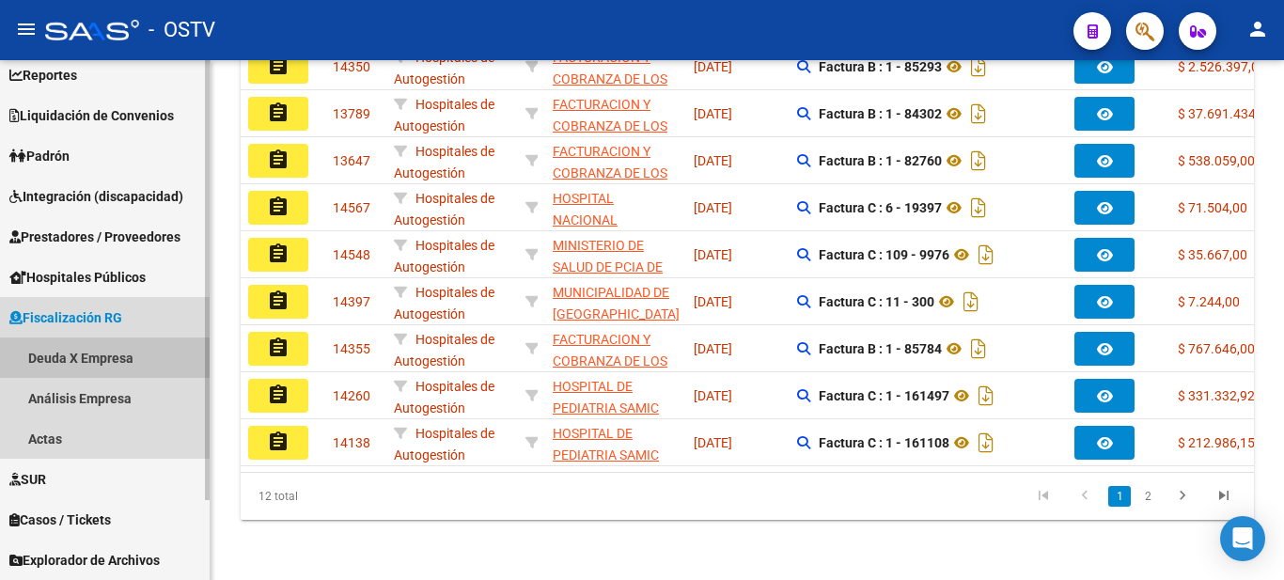
click at [52, 353] on link "Deuda X Empresa" at bounding box center [105, 358] width 210 height 40
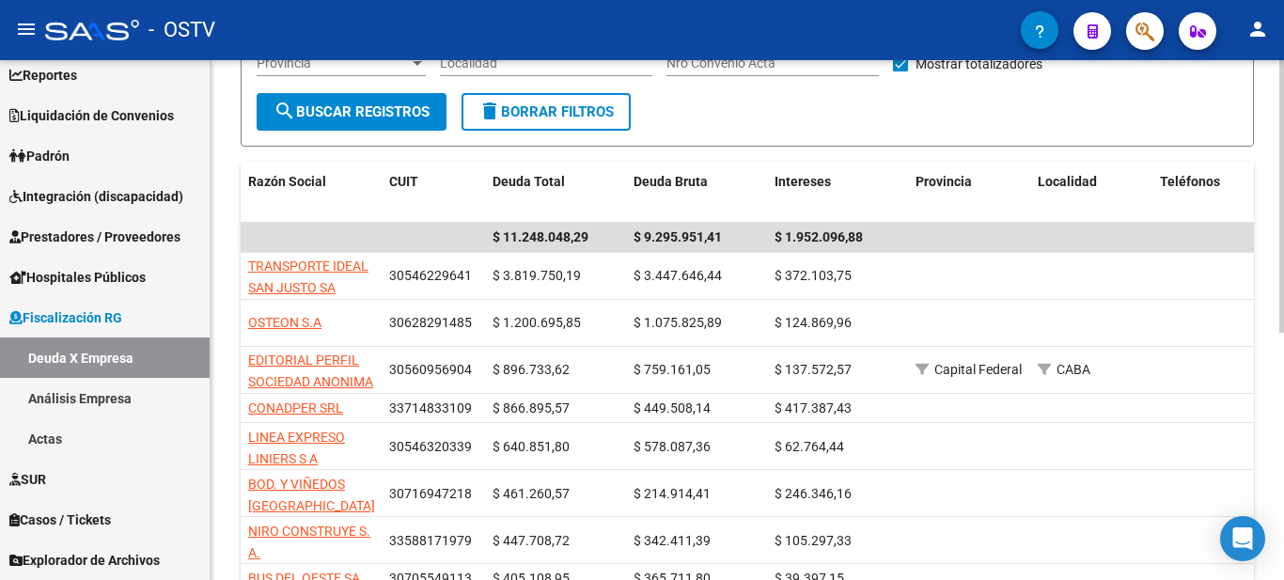
scroll to position [245, 0]
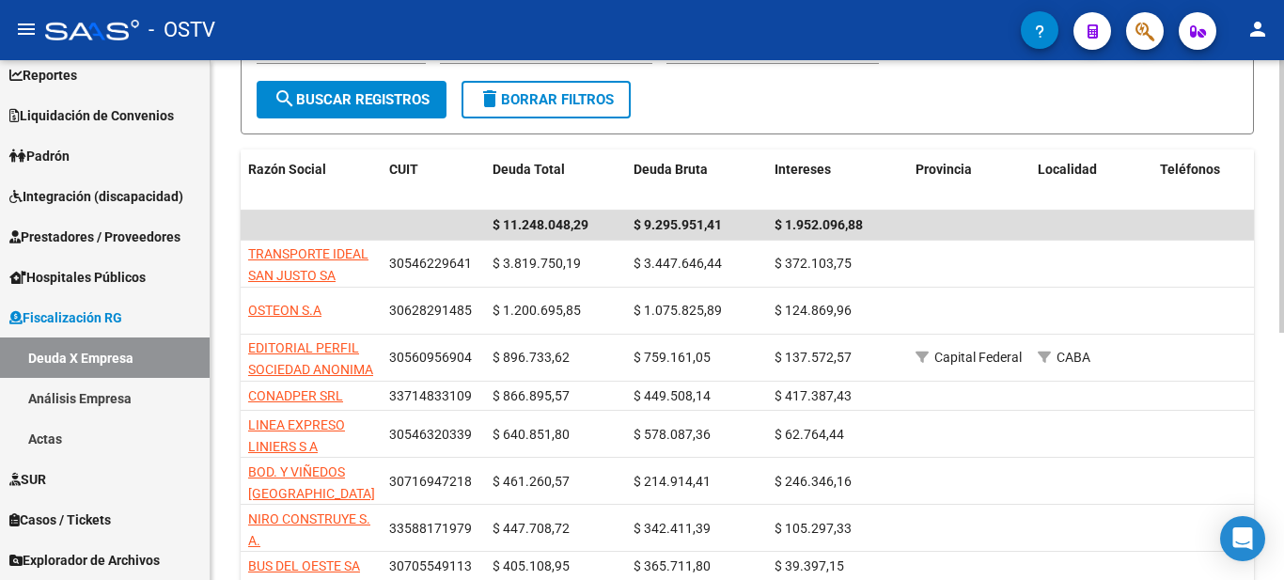
click at [1275, 246] on div "FISCALIZACION REGIMEN GENERAL -> Listado de Empresas Deudoras (alt+d) cloud_dow…" at bounding box center [750, 302] width 1078 height 975
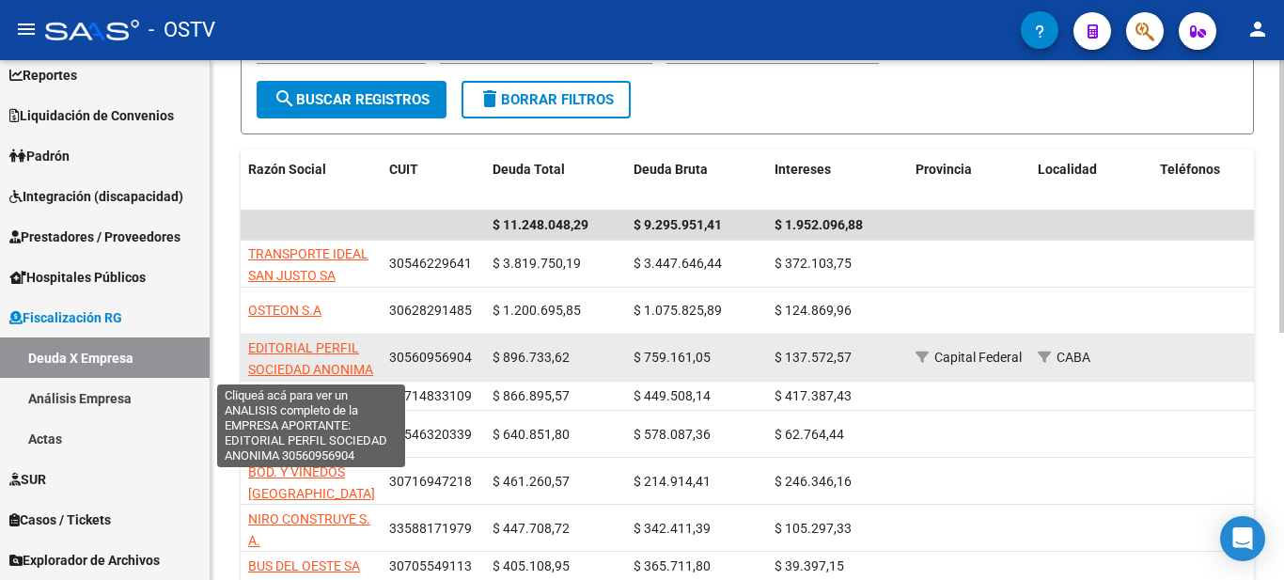
click at [284, 361] on span "EDITORIAL PERFIL SOCIEDAD ANONIMA" at bounding box center [310, 358] width 125 height 37
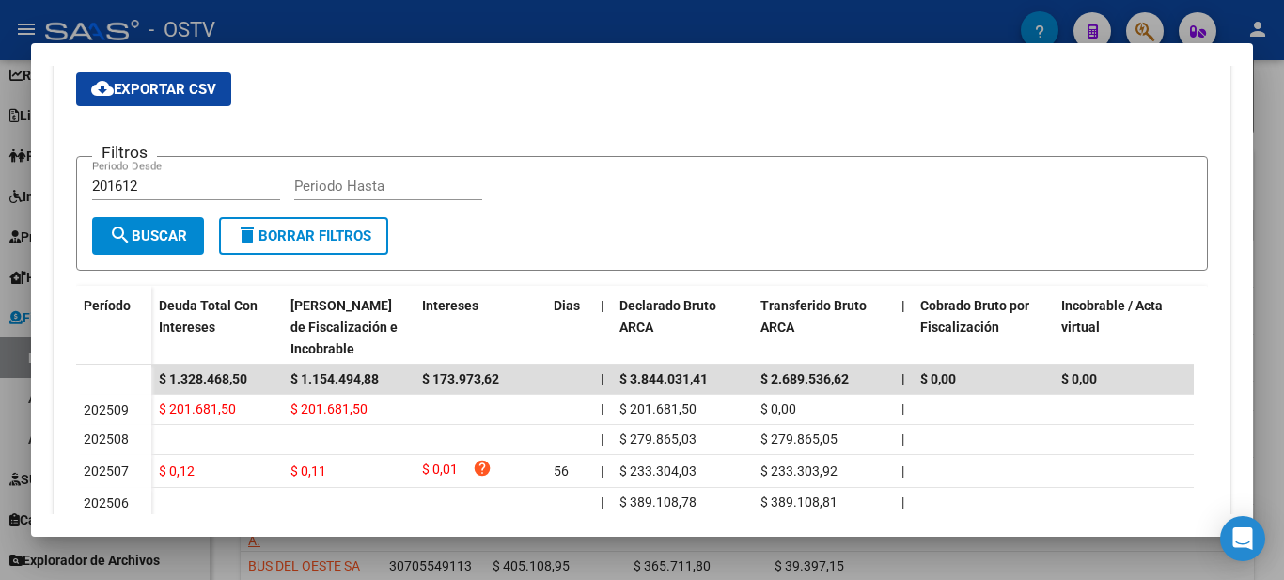
scroll to position [330, 0]
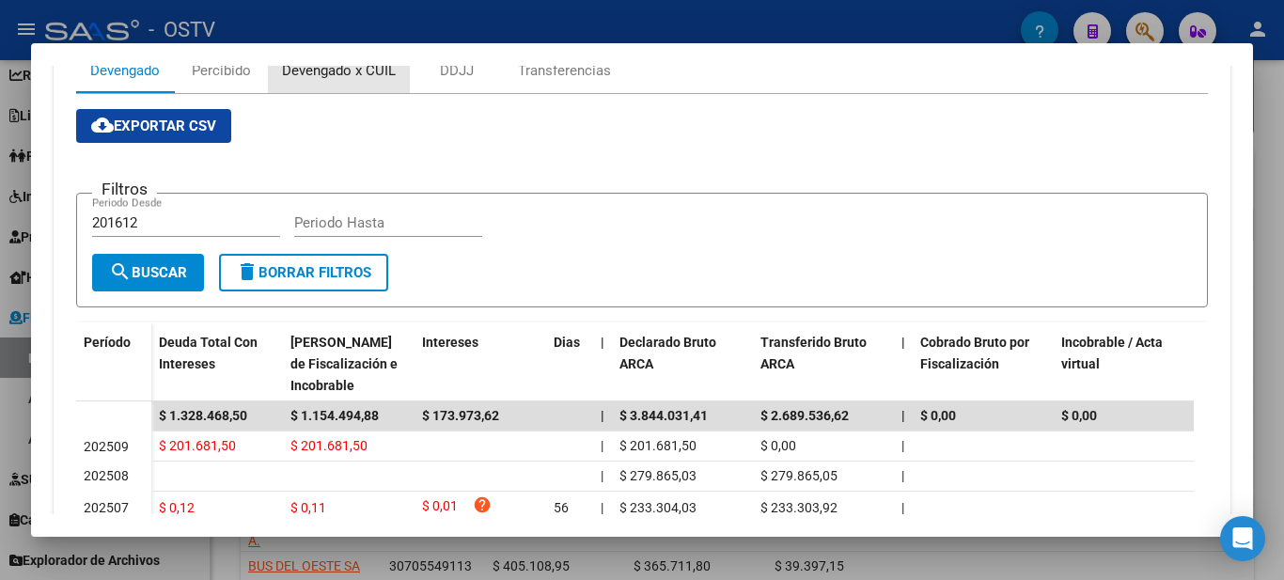
click at [298, 74] on div "Devengado x CUIL" at bounding box center [339, 70] width 114 height 21
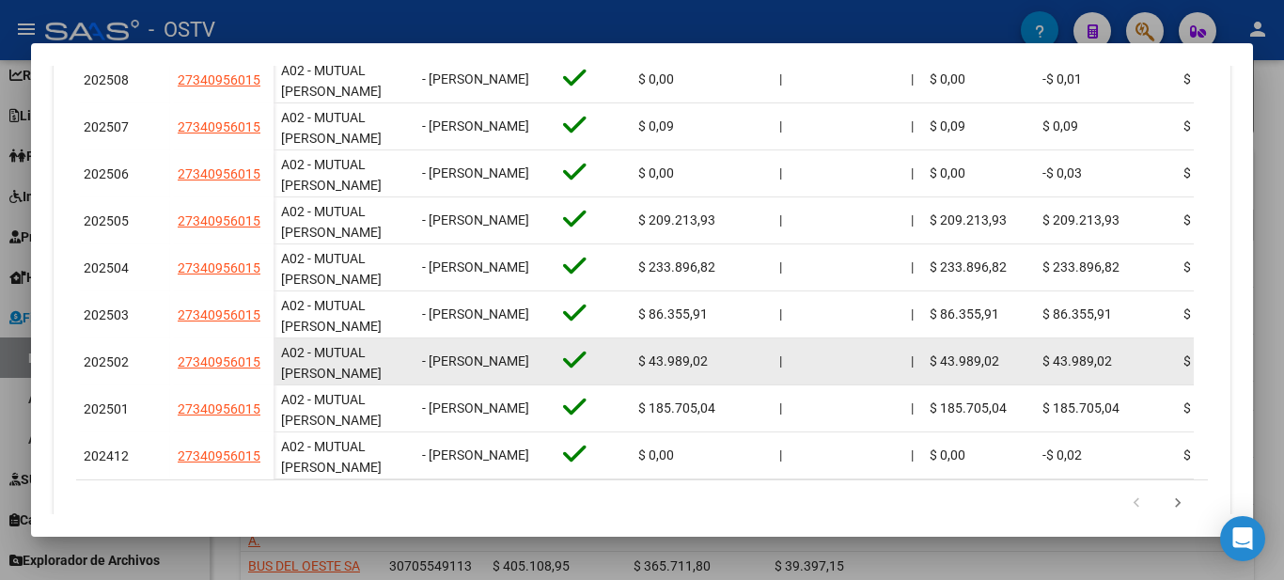
scroll to position [0, 0]
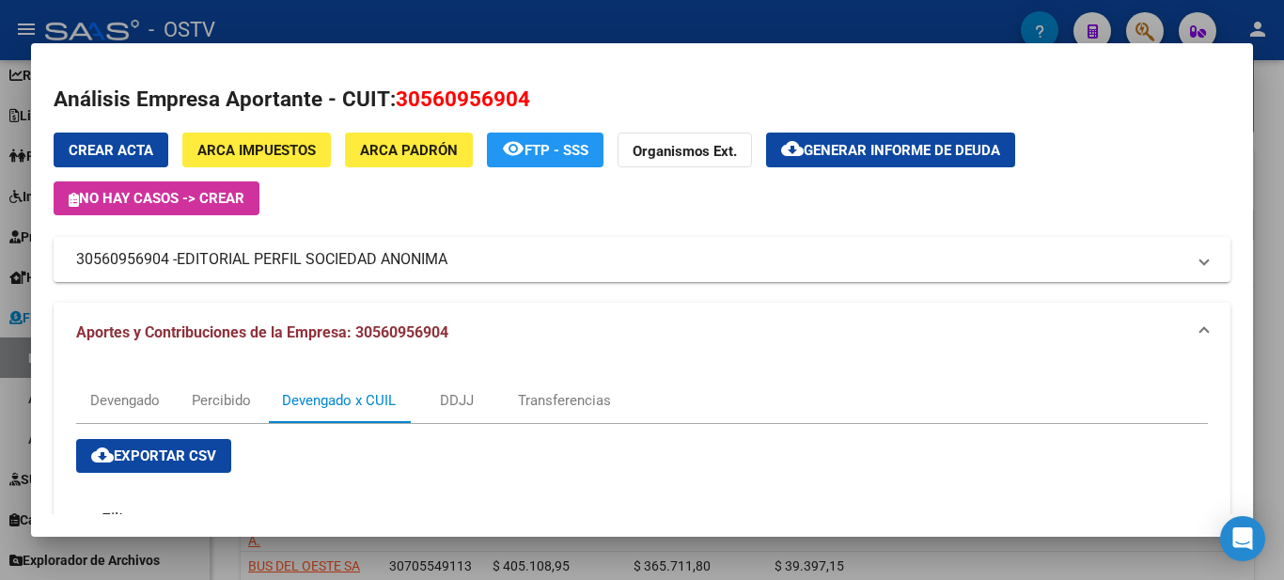
click at [964, 11] on div at bounding box center [642, 290] width 1284 height 580
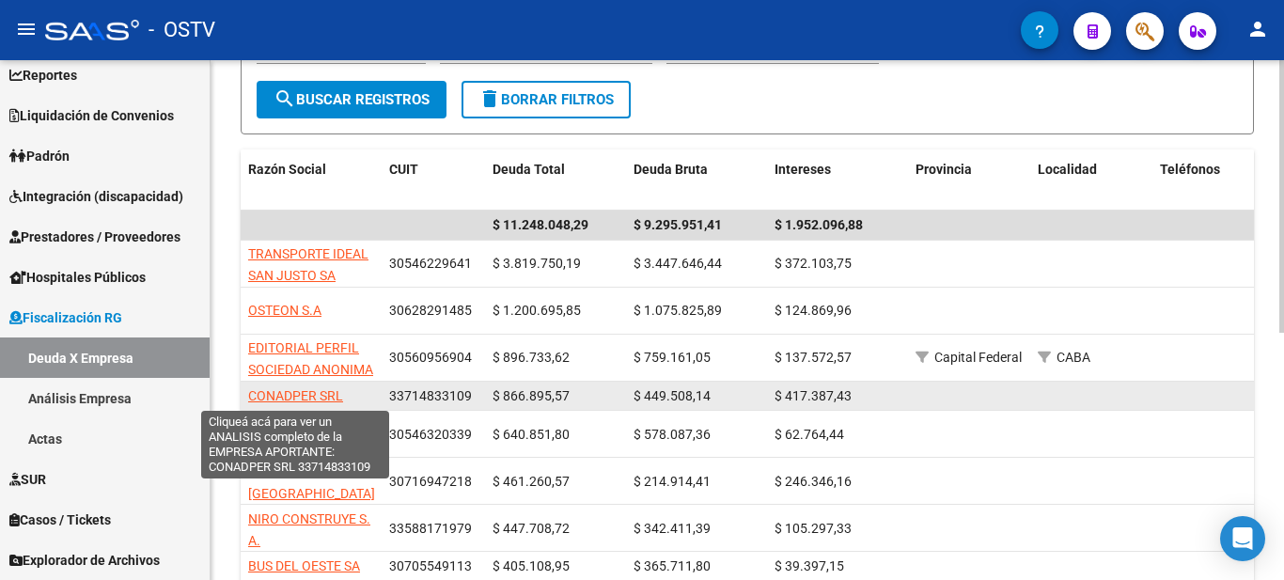
click at [323, 395] on span "CONADPER SRL" at bounding box center [295, 395] width 95 height 15
type textarea "33714833109"
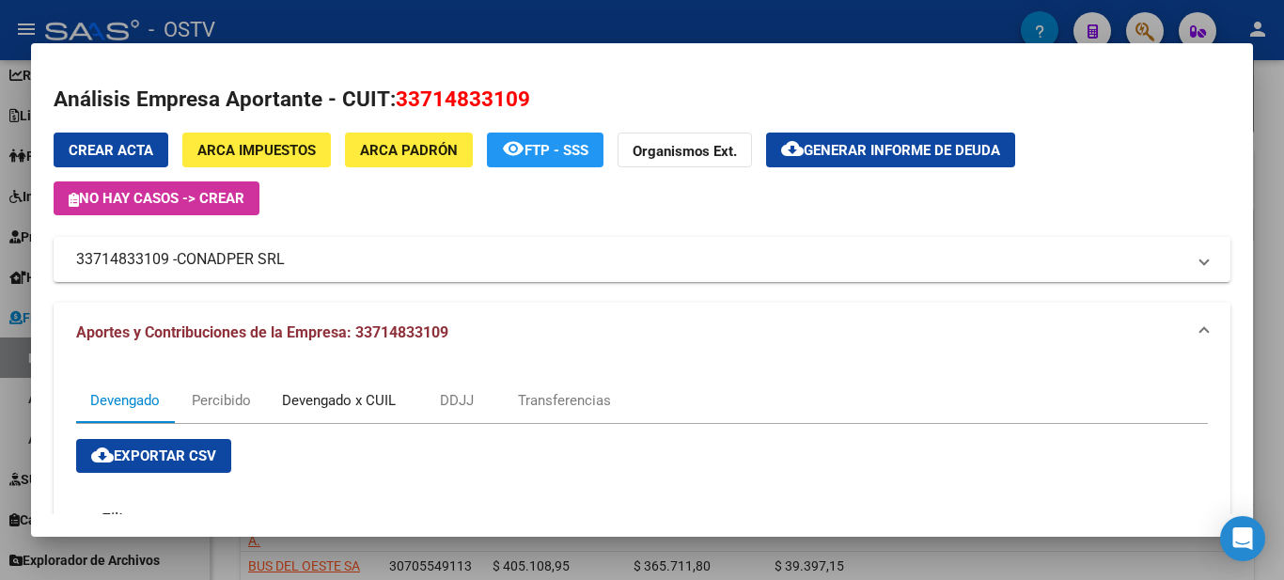
click at [330, 400] on div "Devengado x CUIL" at bounding box center [339, 400] width 114 height 21
click at [598, 12] on div at bounding box center [642, 290] width 1284 height 580
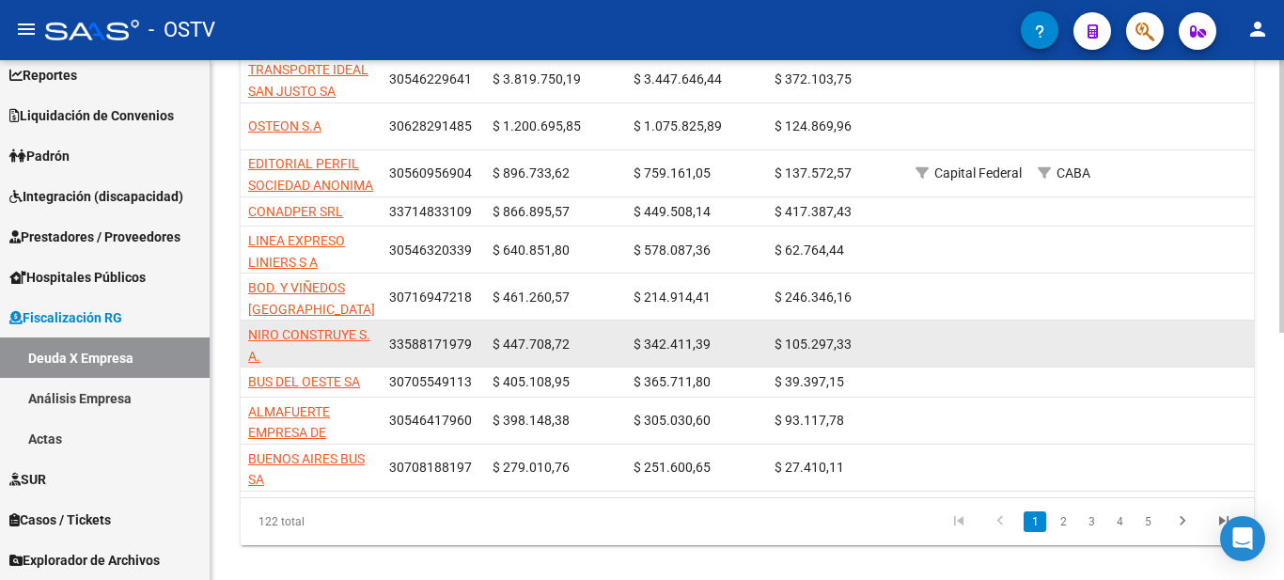
scroll to position [470, 0]
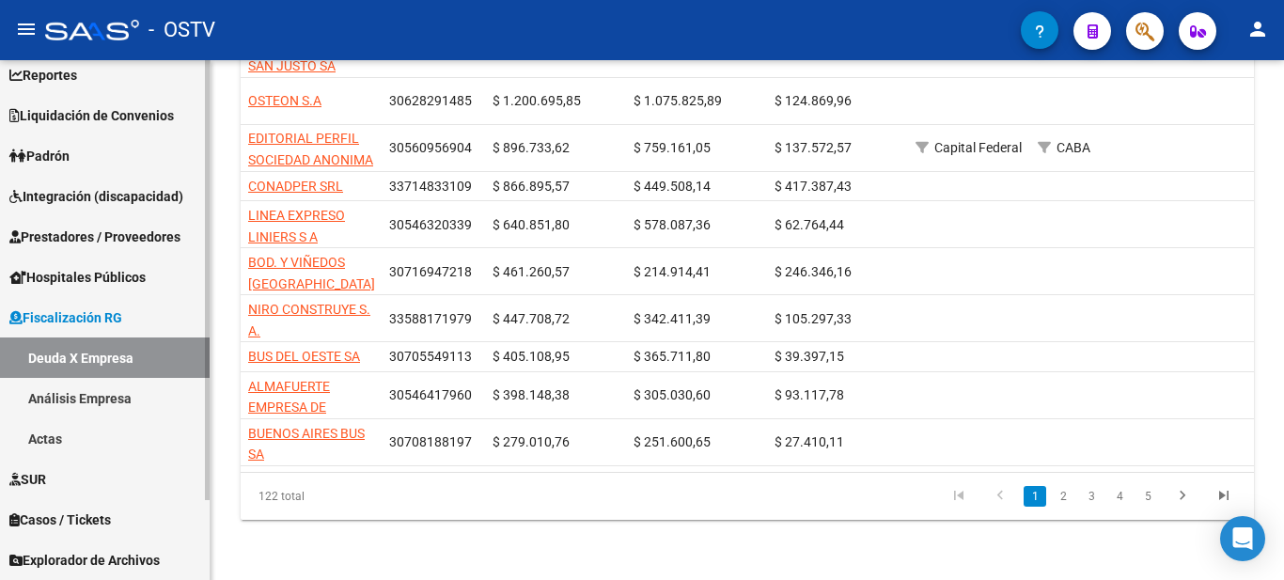
click at [80, 200] on span "Integración (discapacidad)" at bounding box center [96, 196] width 174 height 21
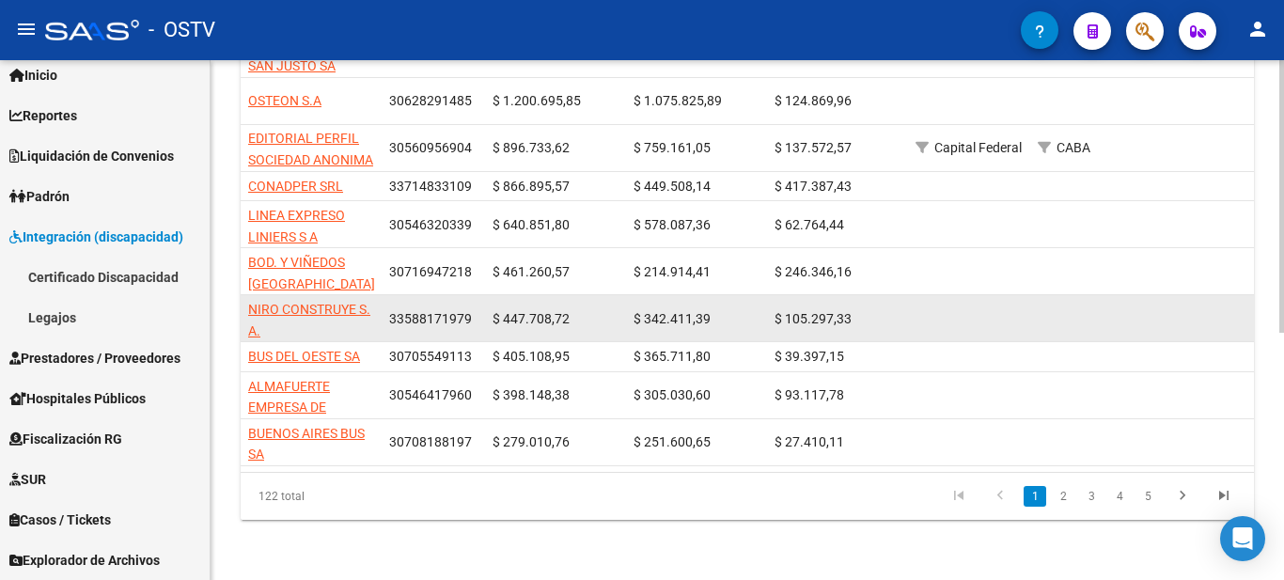
scroll to position [54, 0]
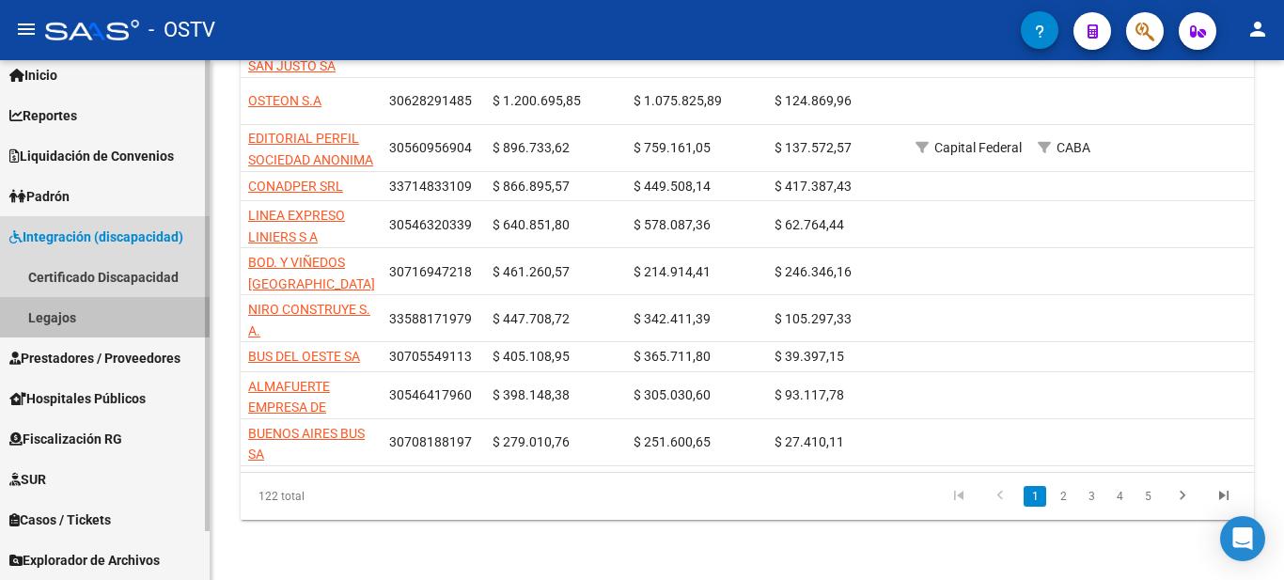
click at [39, 317] on link "Legajos" at bounding box center [105, 317] width 210 height 40
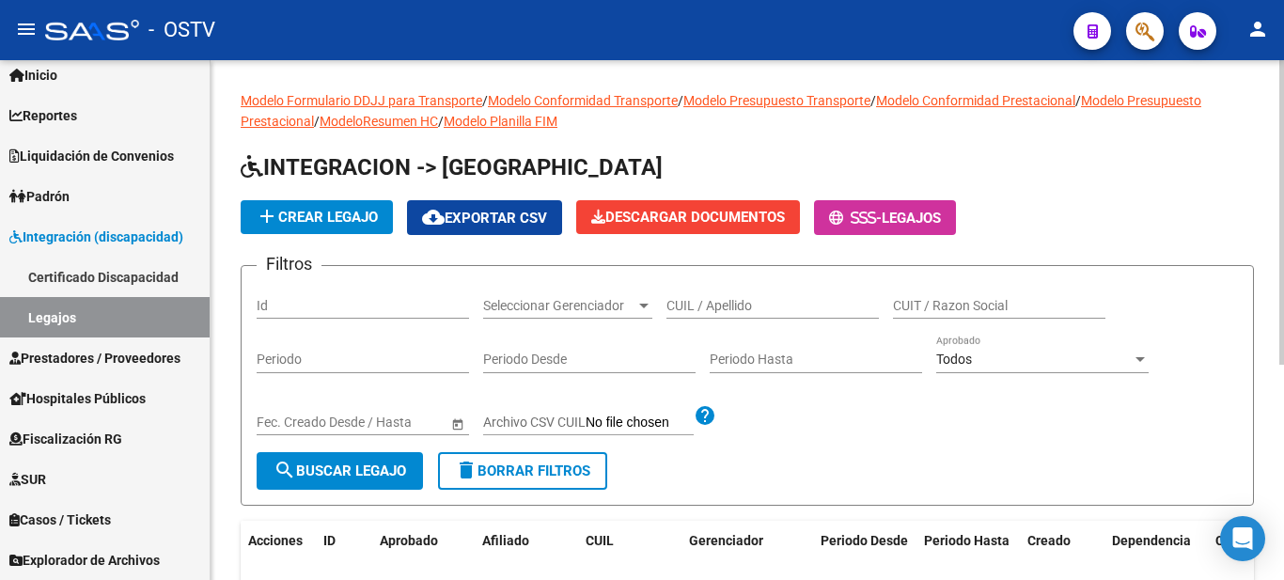
click at [1283, 10] on div "menu - OSTV person Firma Express Inicio Instructivos Contacto OS Reportes Ingre…" at bounding box center [642, 290] width 1284 height 580
